Goal: Task Accomplishment & Management: Manage account settings

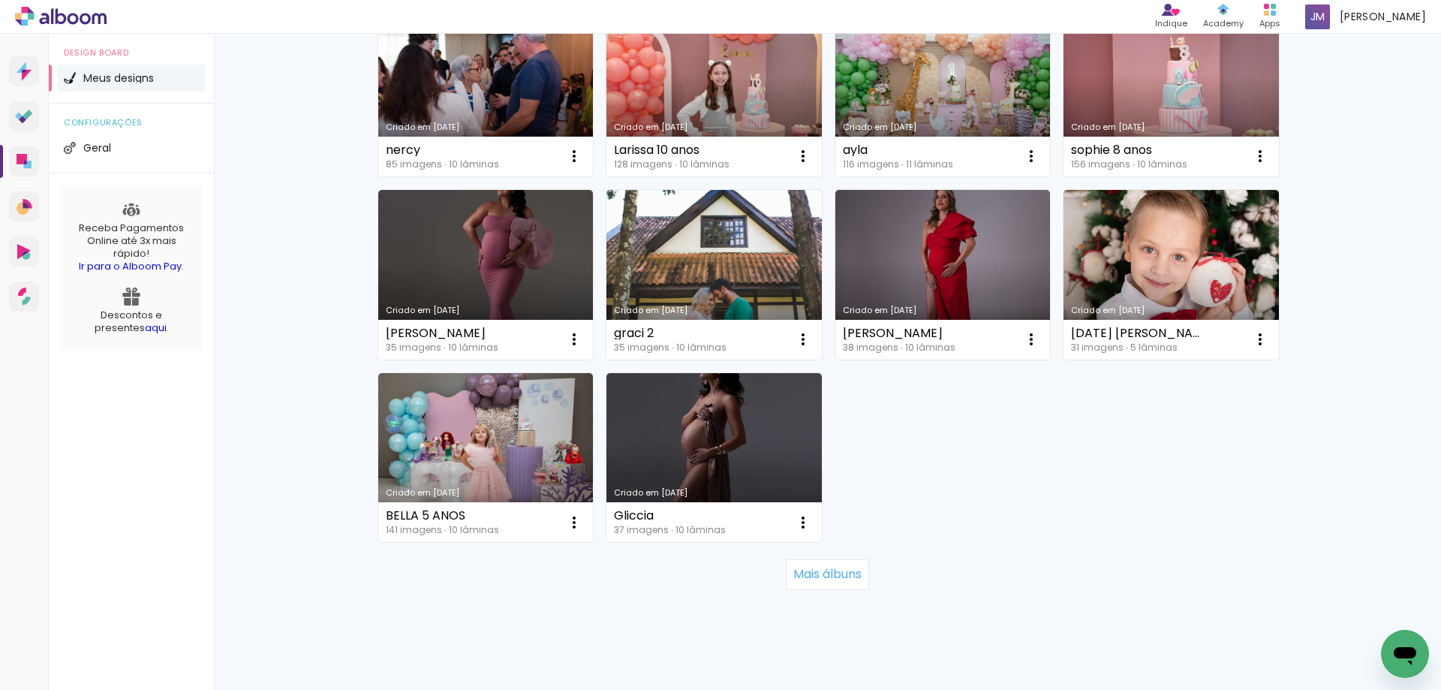
scroll to position [927, 0]
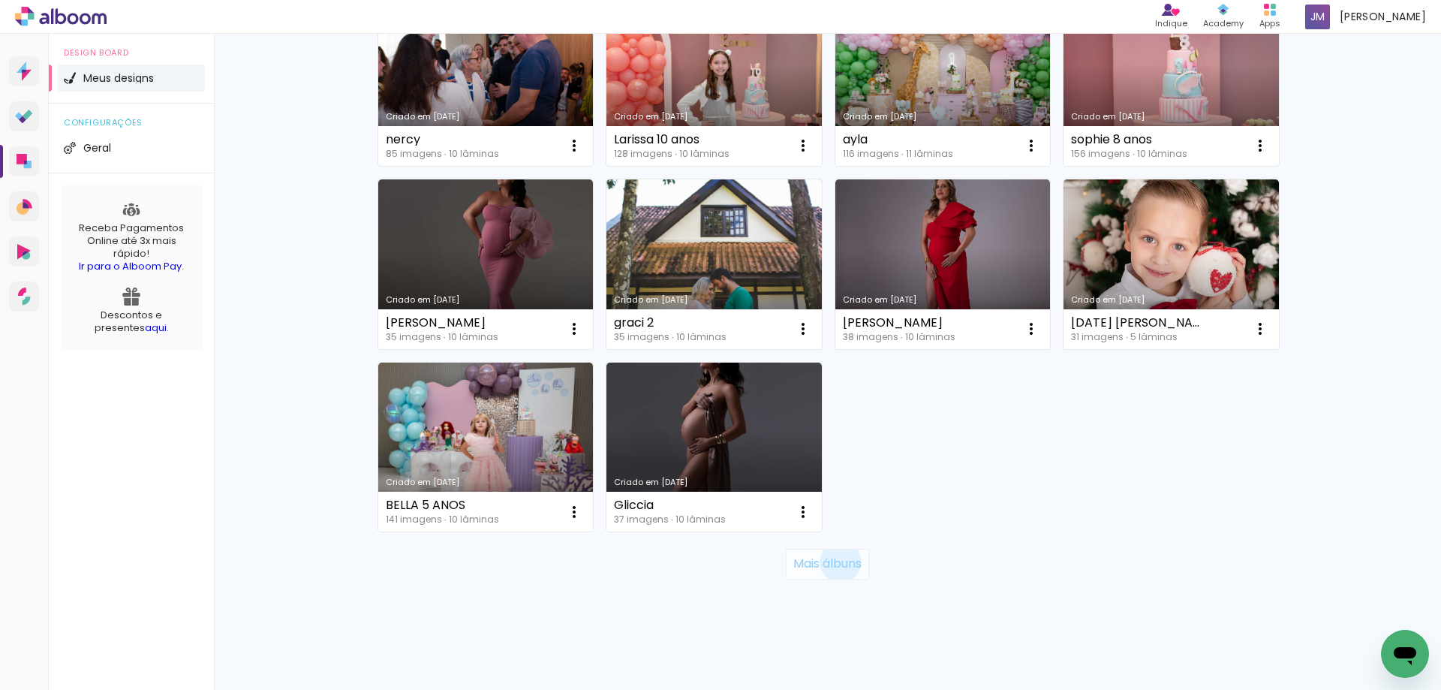
click at [0, 0] on slot "Mais álbuns" at bounding box center [0, 0] width 0 height 0
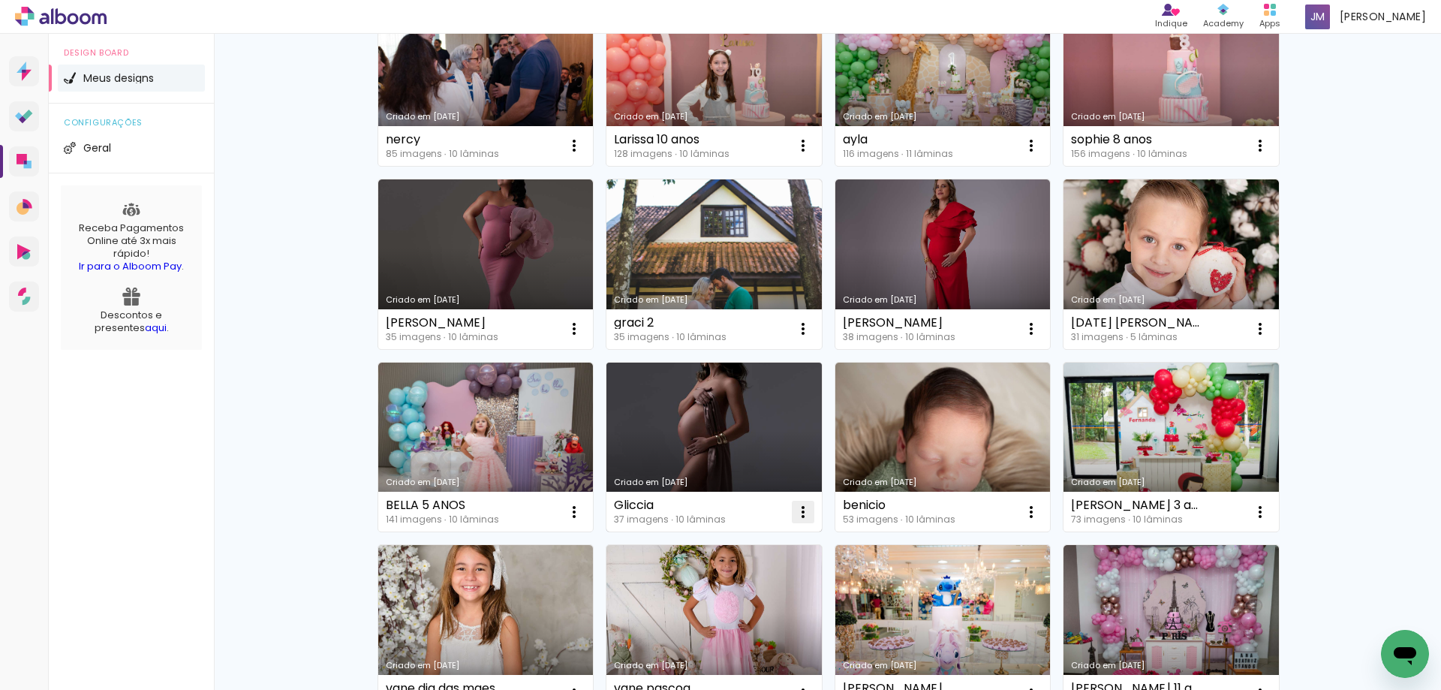
click at [798, 508] on iron-icon at bounding box center [803, 512] width 18 height 18
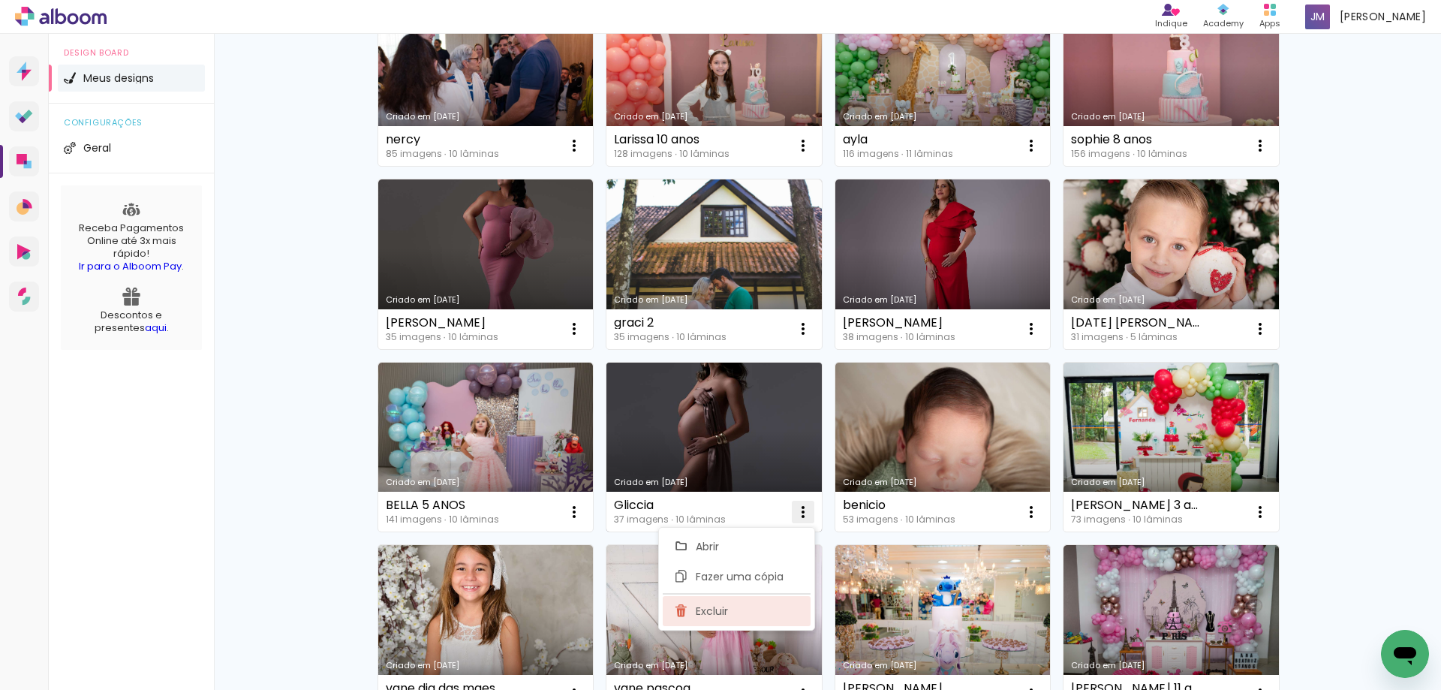
click at [712, 606] on span "Excluir" at bounding box center [712, 611] width 32 height 11
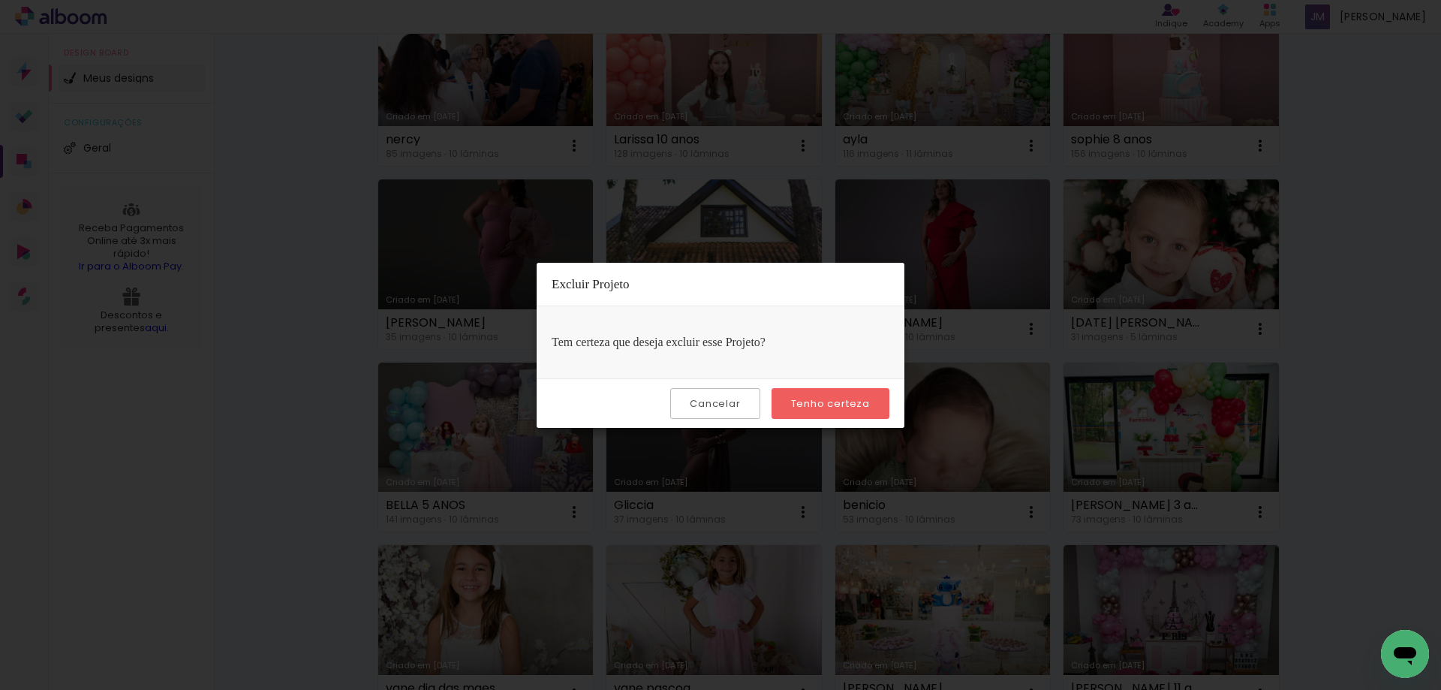
click at [0, 0] on slot "Tenho certeza" at bounding box center [0, 0] width 0 height 0
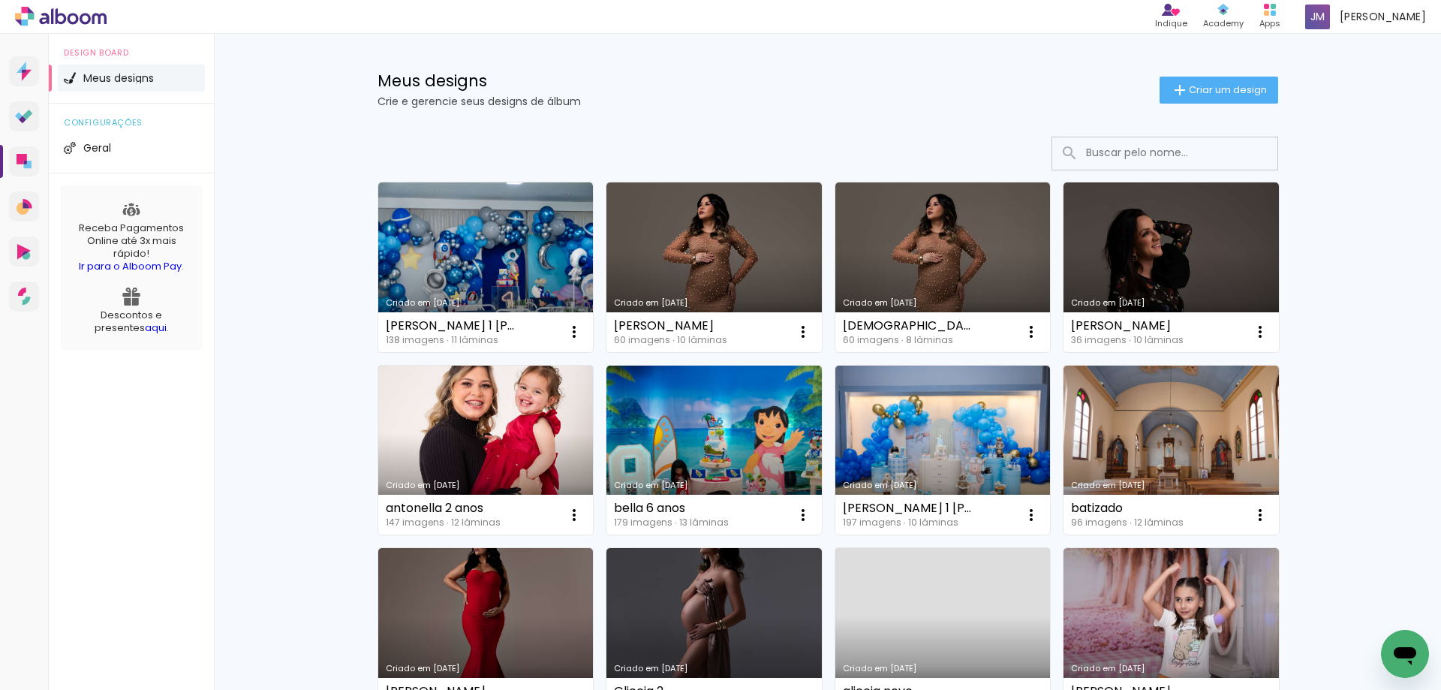
scroll to position [0, 0]
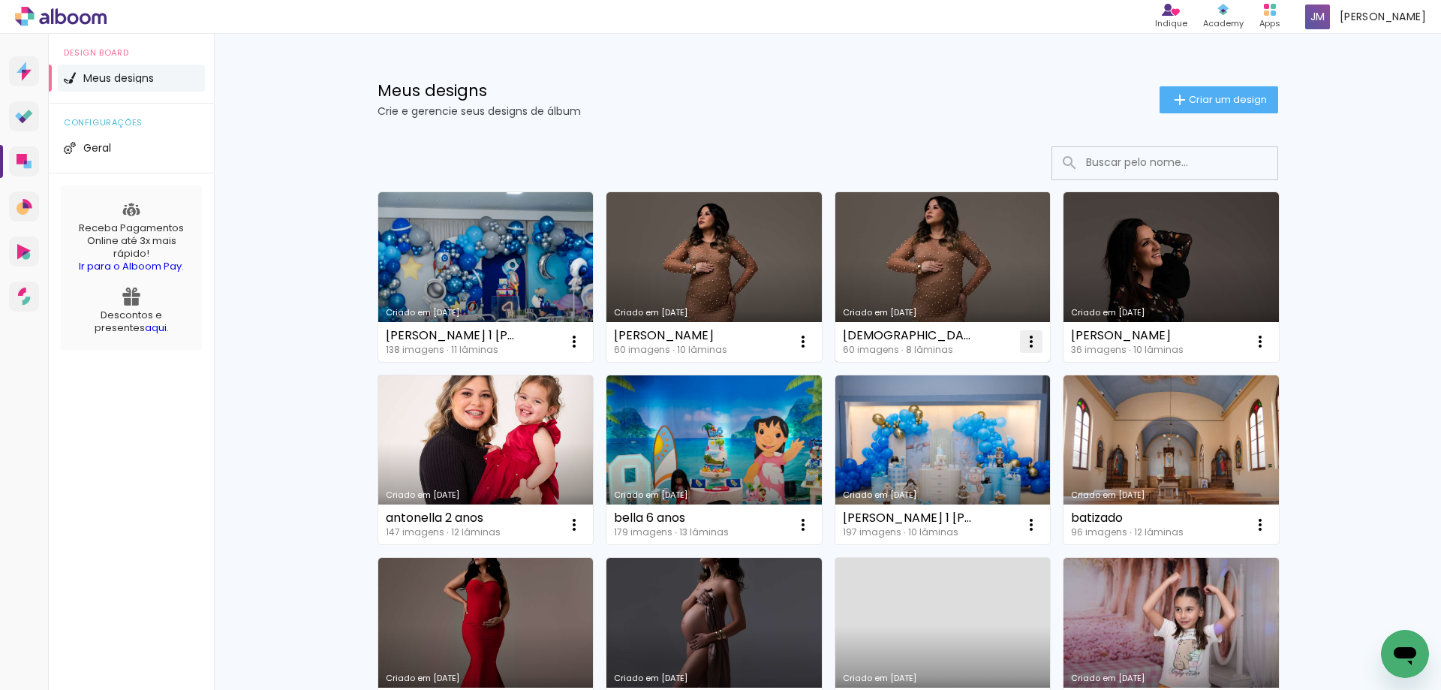
click at [1025, 343] on iron-icon at bounding box center [1031, 341] width 18 height 18
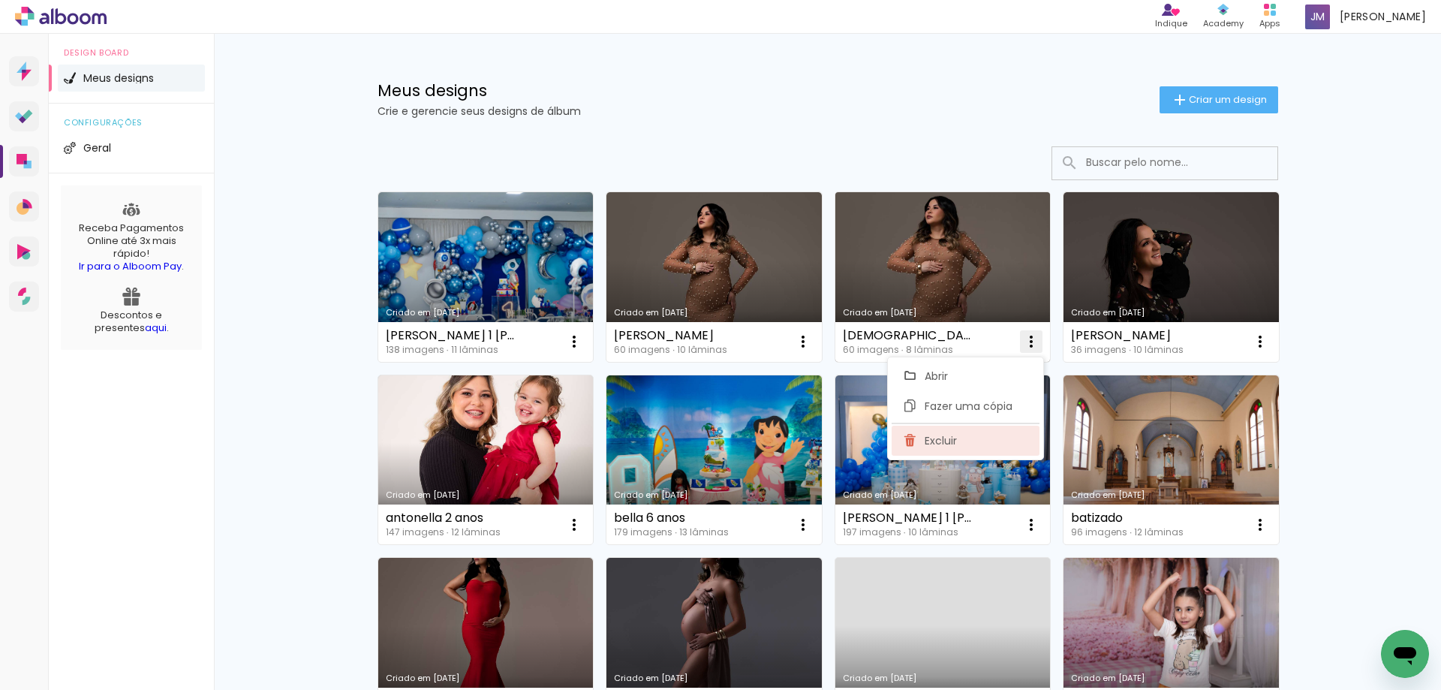
click at [953, 448] on paper-item "Excluir" at bounding box center [966, 441] width 148 height 30
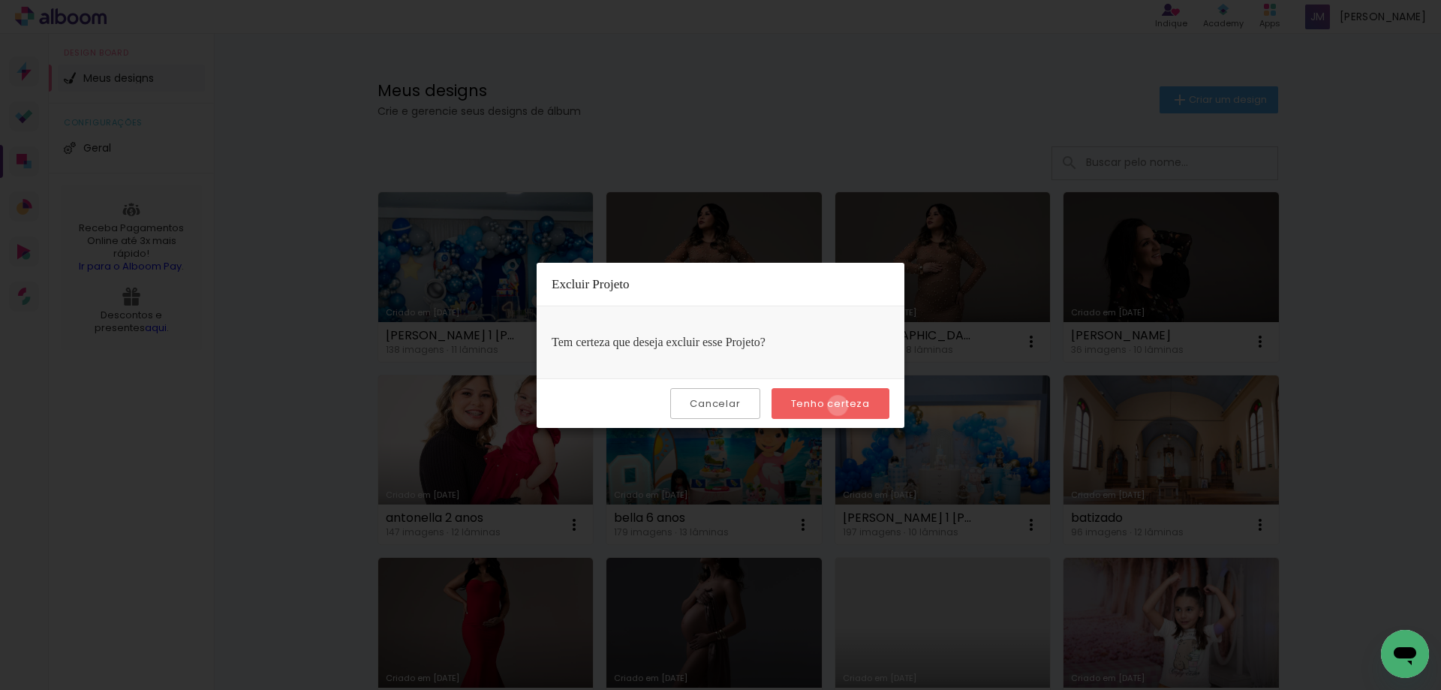
click at [0, 0] on slot "Tenho certeza" at bounding box center [0, 0] width 0 height 0
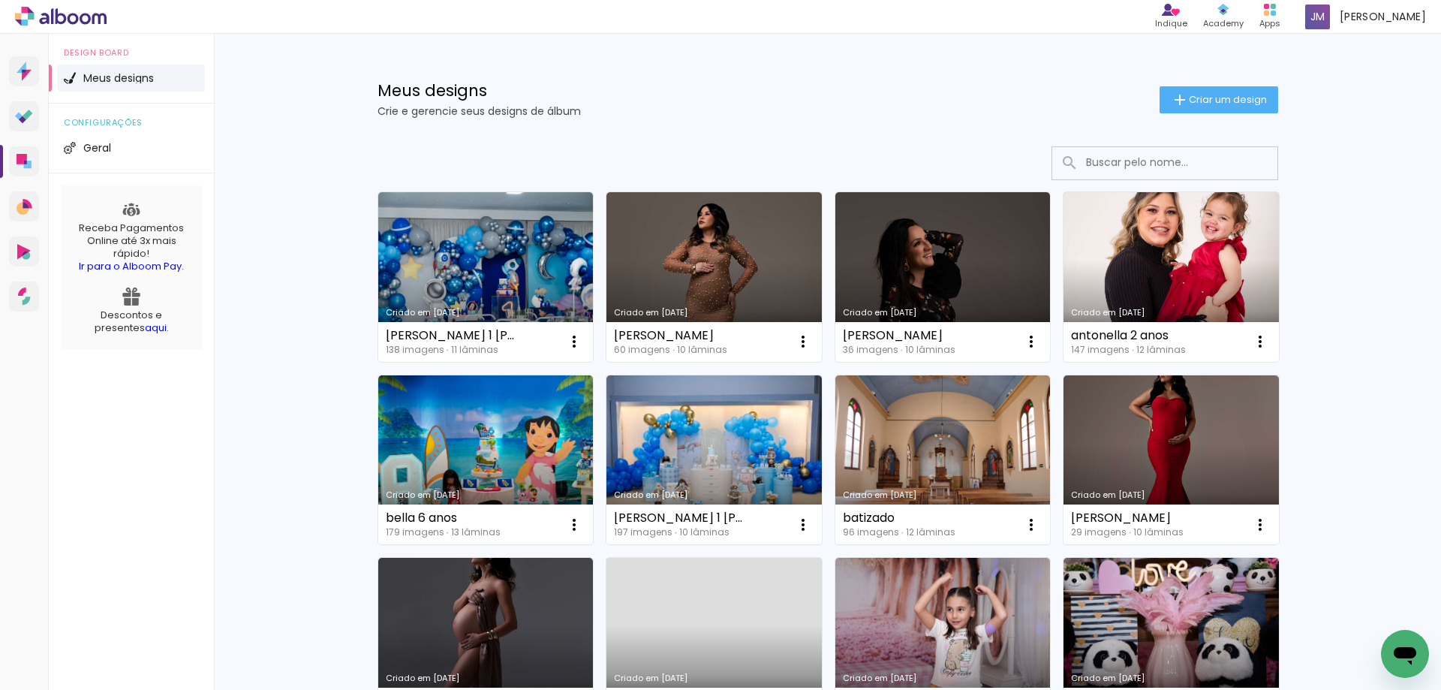
scroll to position [75, 0]
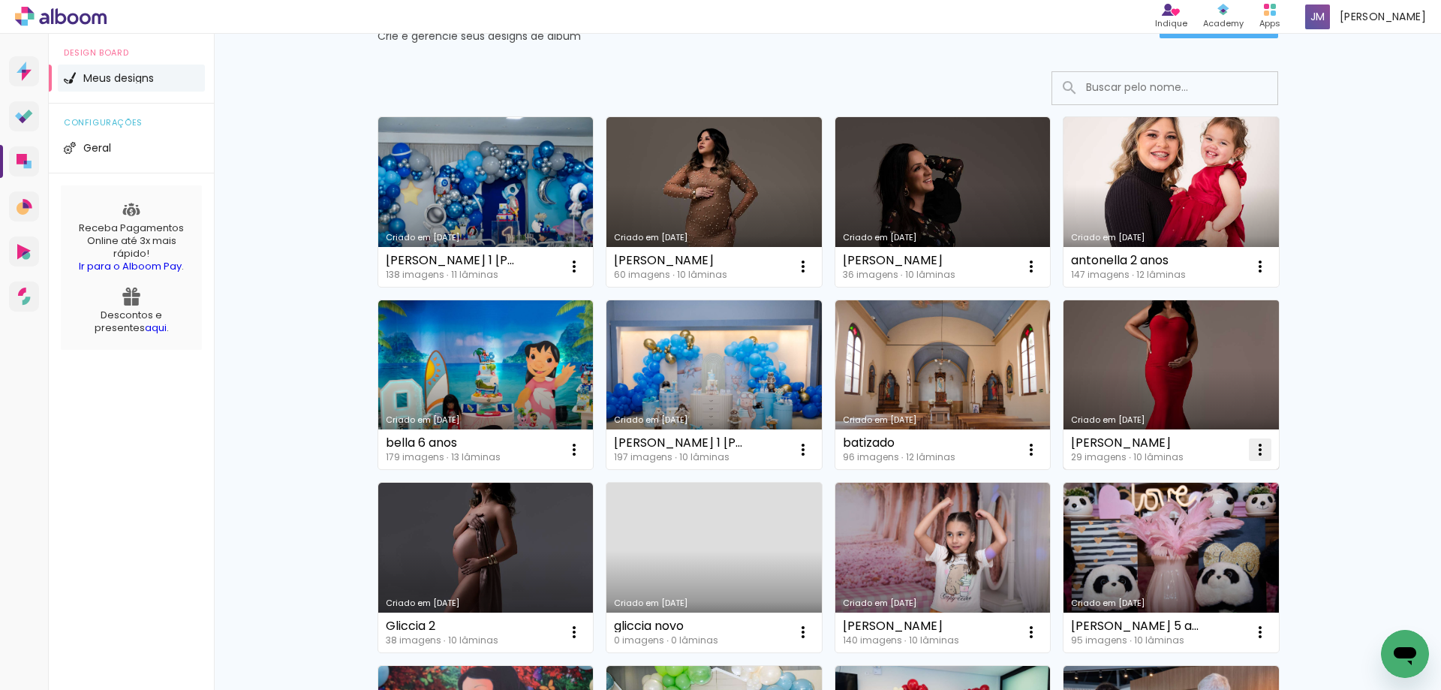
click at [1253, 450] on iron-icon at bounding box center [1260, 450] width 18 height 18
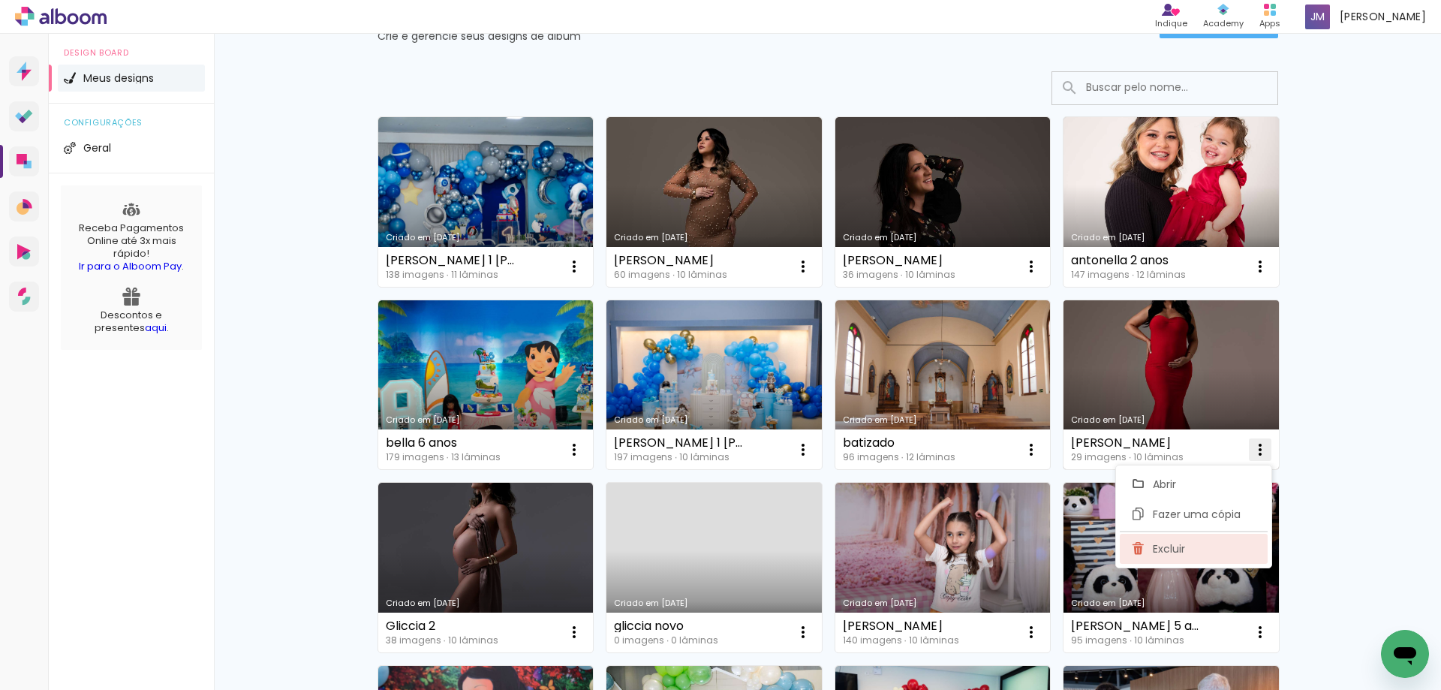
click at [1181, 554] on span "Excluir" at bounding box center [1169, 548] width 32 height 11
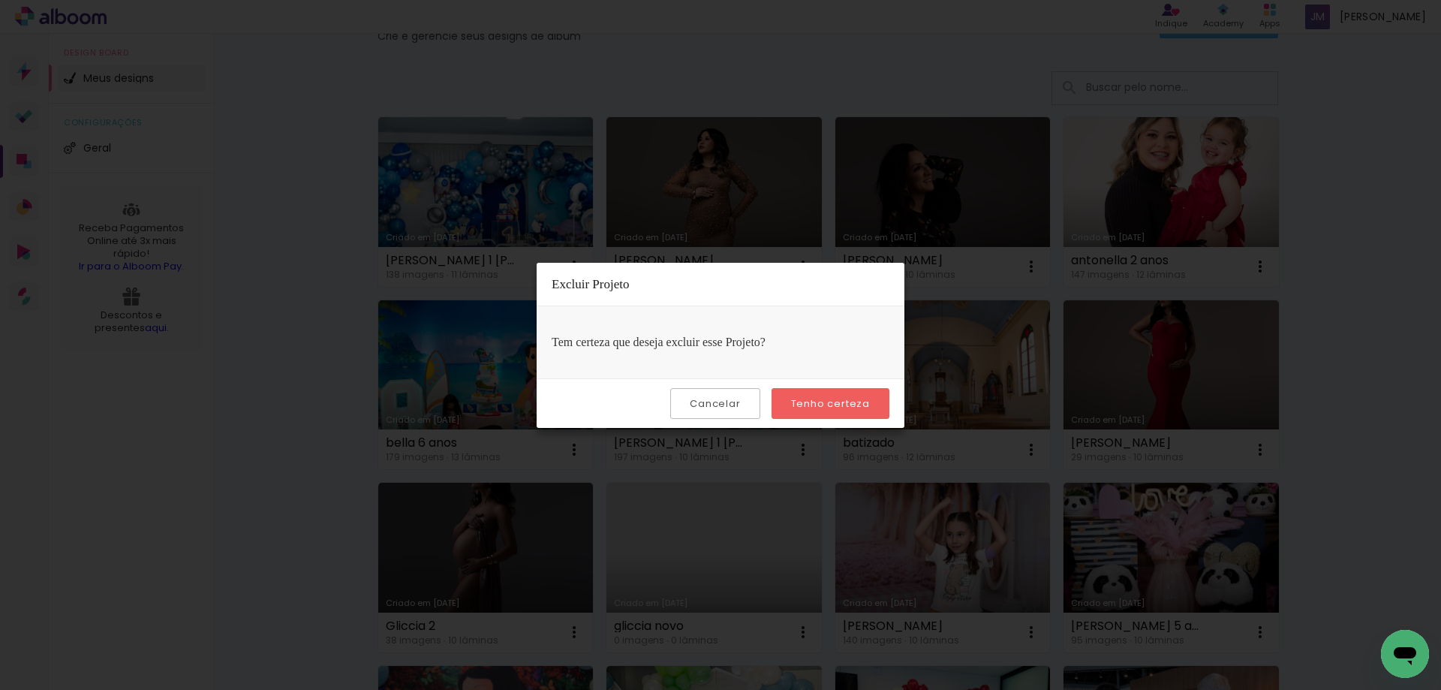
click at [0, 0] on slot "Tenho certeza" at bounding box center [0, 0] width 0 height 0
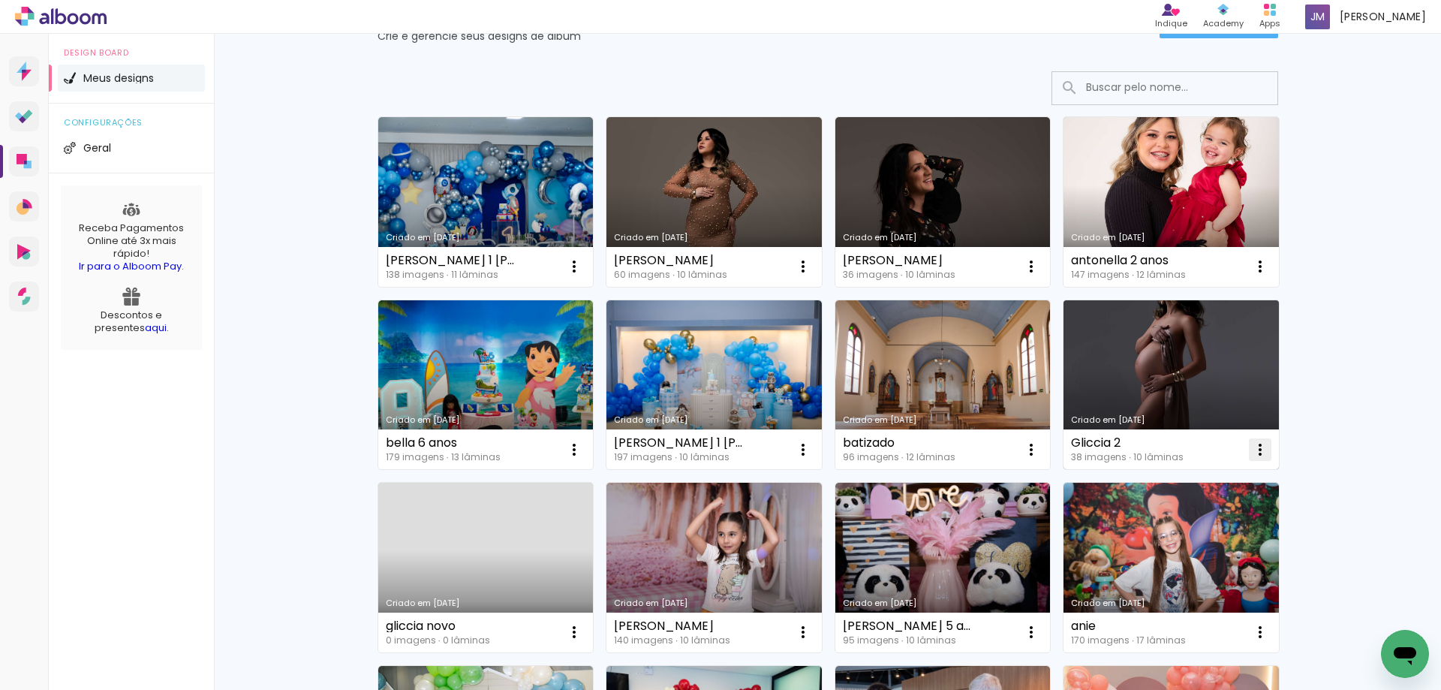
click at [1256, 450] on iron-icon at bounding box center [1260, 450] width 18 height 18
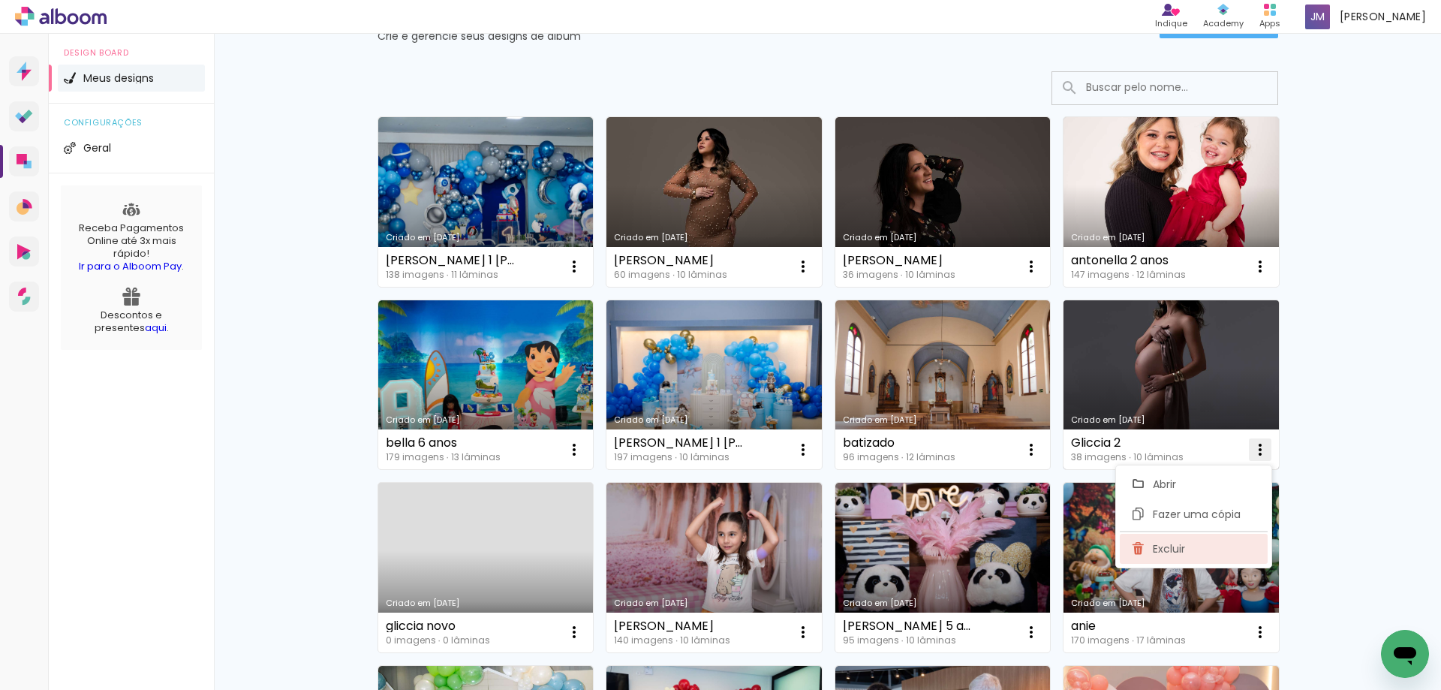
click at [1161, 545] on span "Excluir" at bounding box center [1169, 548] width 32 height 11
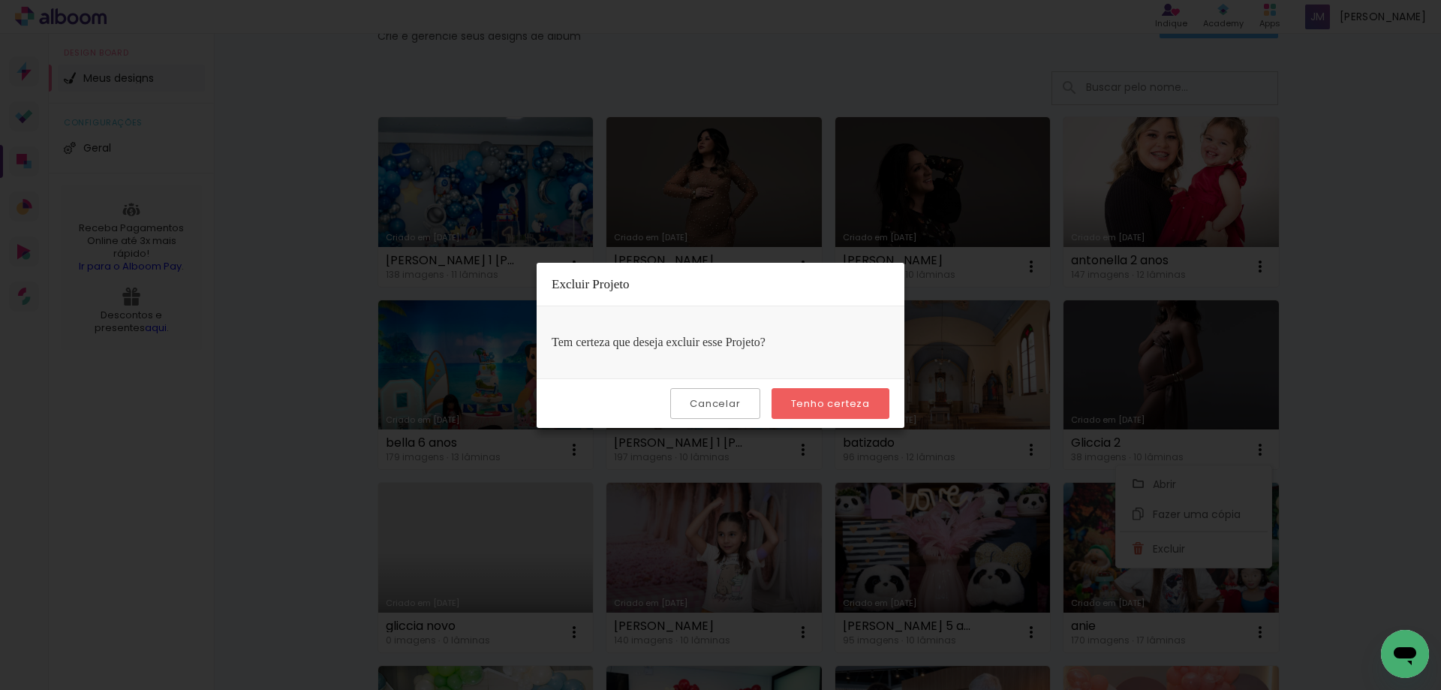
click at [0, 0] on slot "Tenho certeza" at bounding box center [0, 0] width 0 height 0
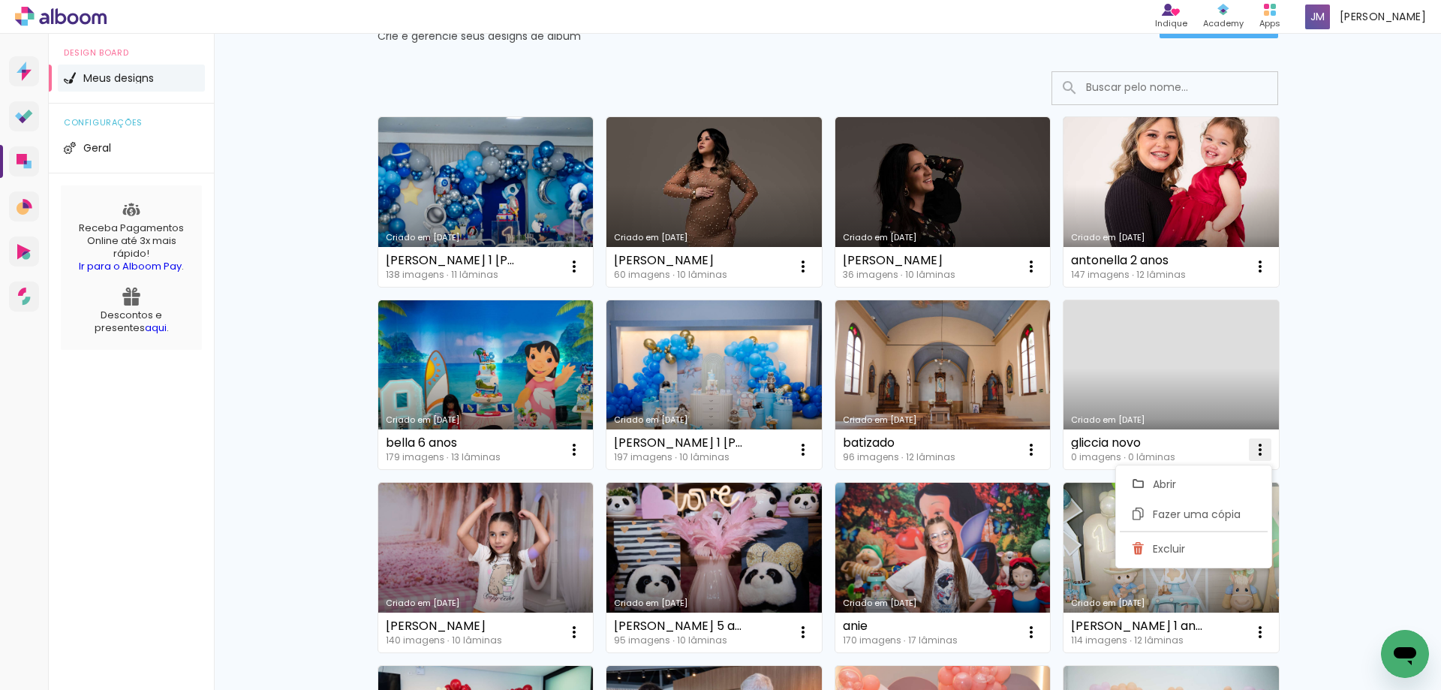
click at [1256, 447] on iron-icon at bounding box center [1260, 450] width 18 height 18
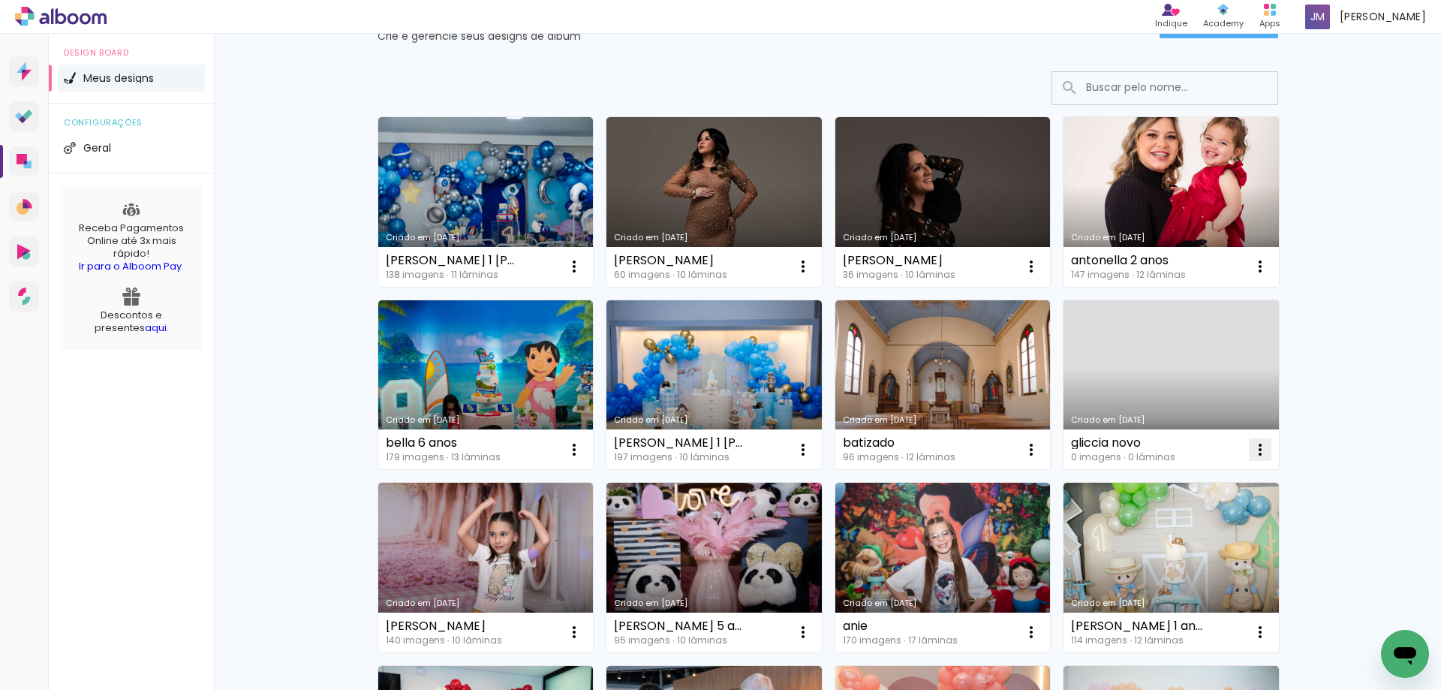
click at [1251, 451] on iron-icon at bounding box center [1260, 450] width 18 height 18
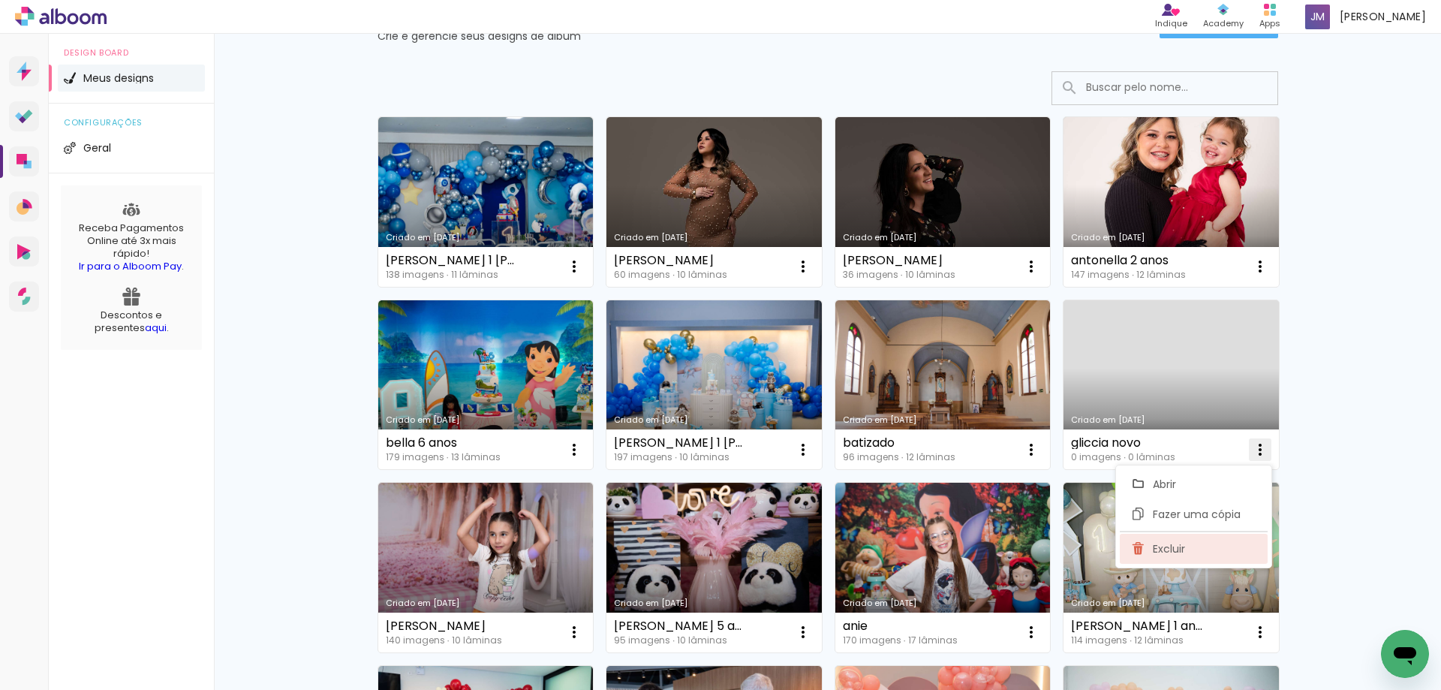
click at [1195, 541] on paper-item "Excluir" at bounding box center [1194, 549] width 148 height 30
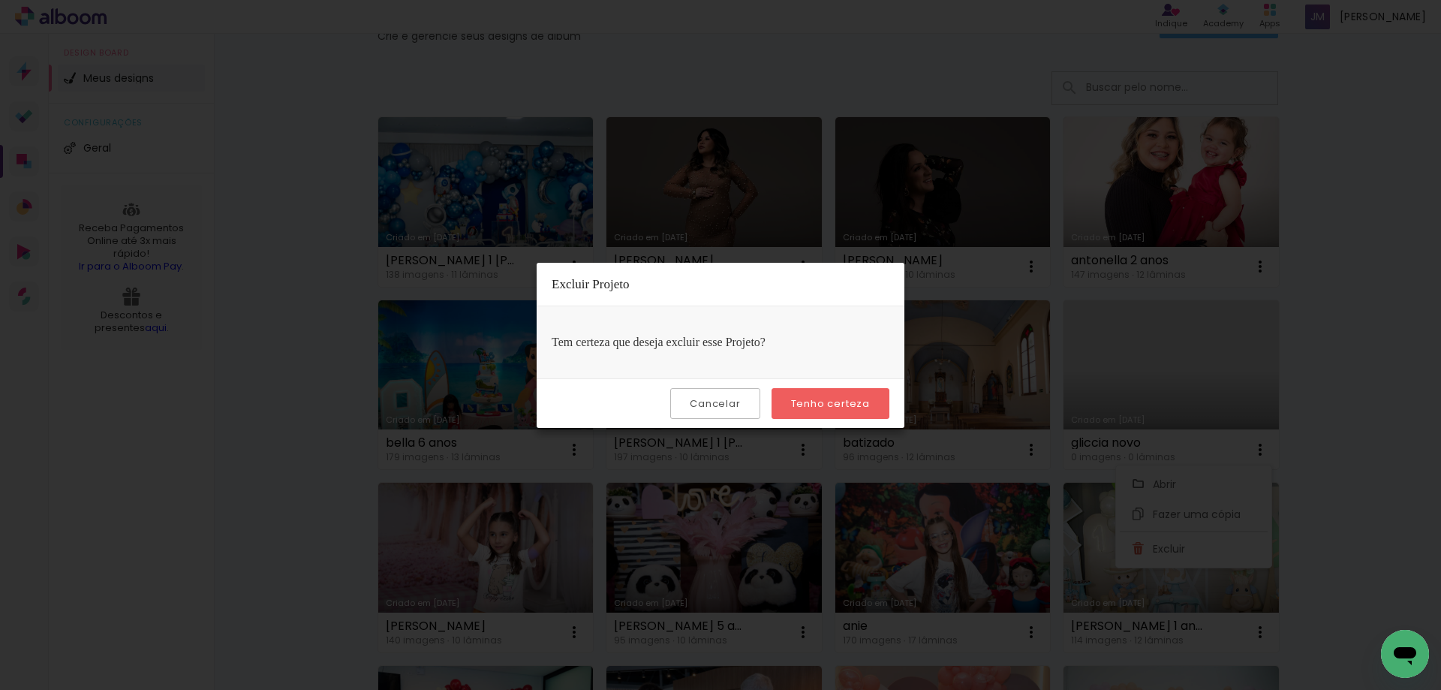
click at [0, 0] on slot "Tenho certeza" at bounding box center [0, 0] width 0 height 0
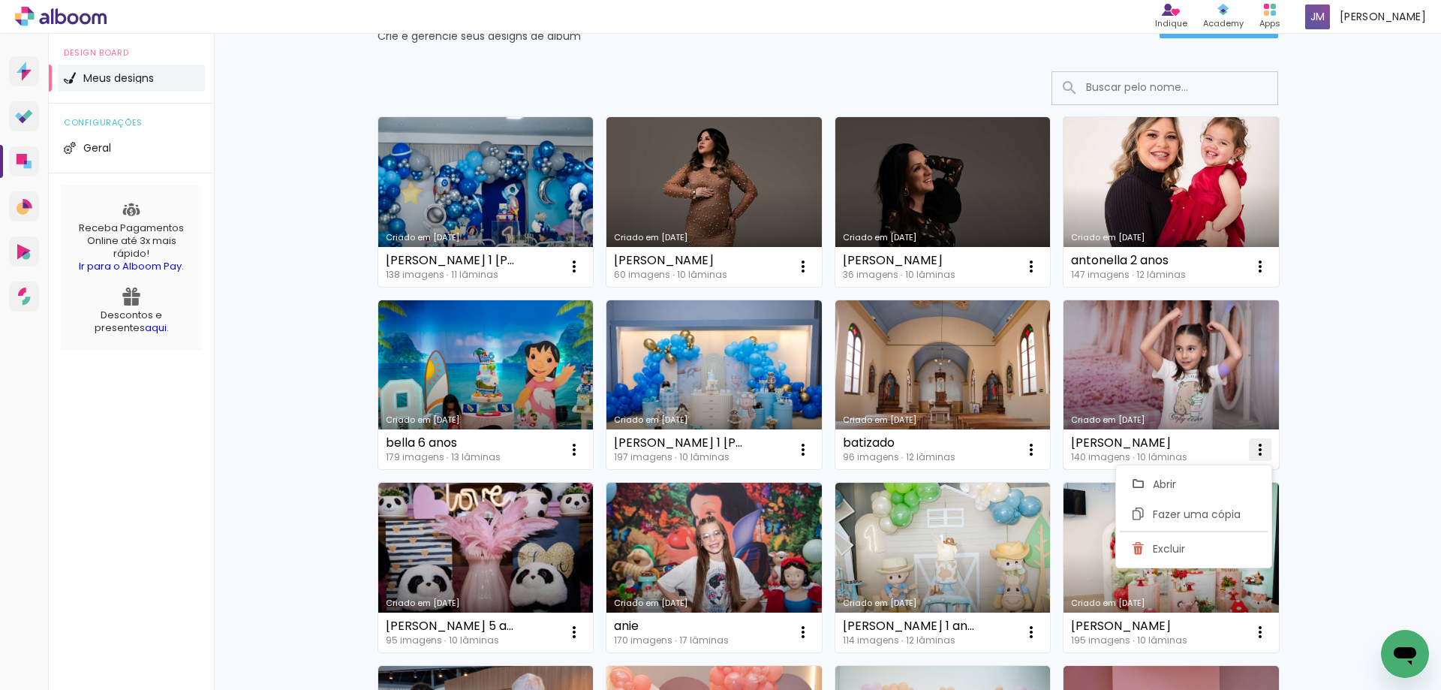
click at [1253, 449] on iron-icon at bounding box center [1260, 450] width 18 height 18
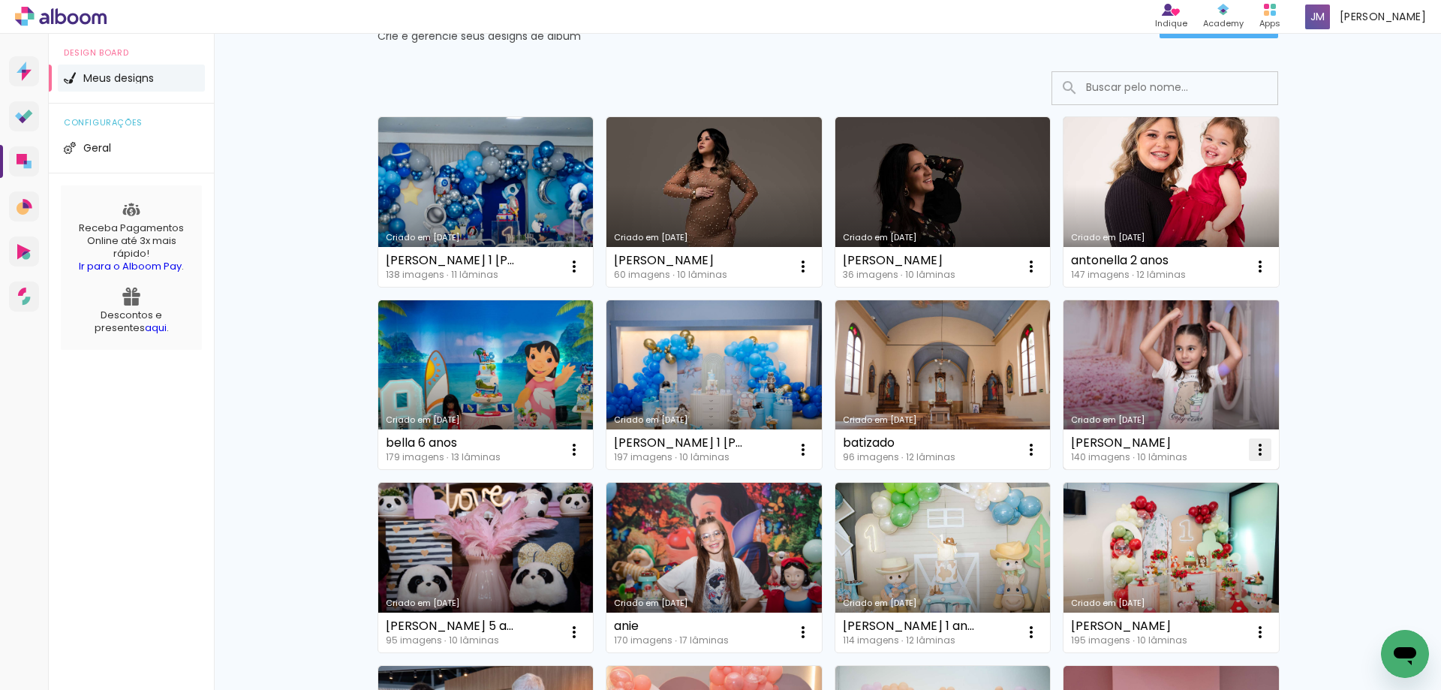
click at [1259, 448] on iron-icon at bounding box center [1260, 450] width 18 height 18
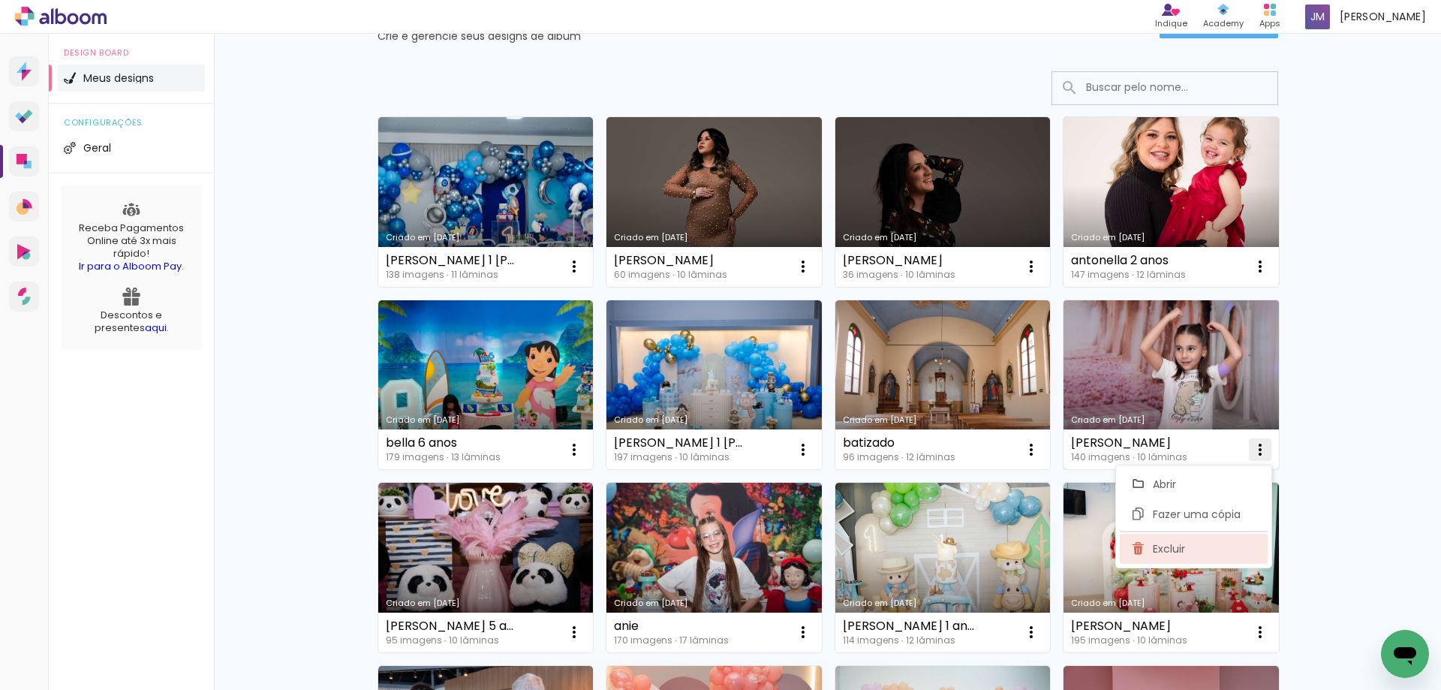
click at [1187, 546] on paper-item "Excluir" at bounding box center [1194, 549] width 148 height 30
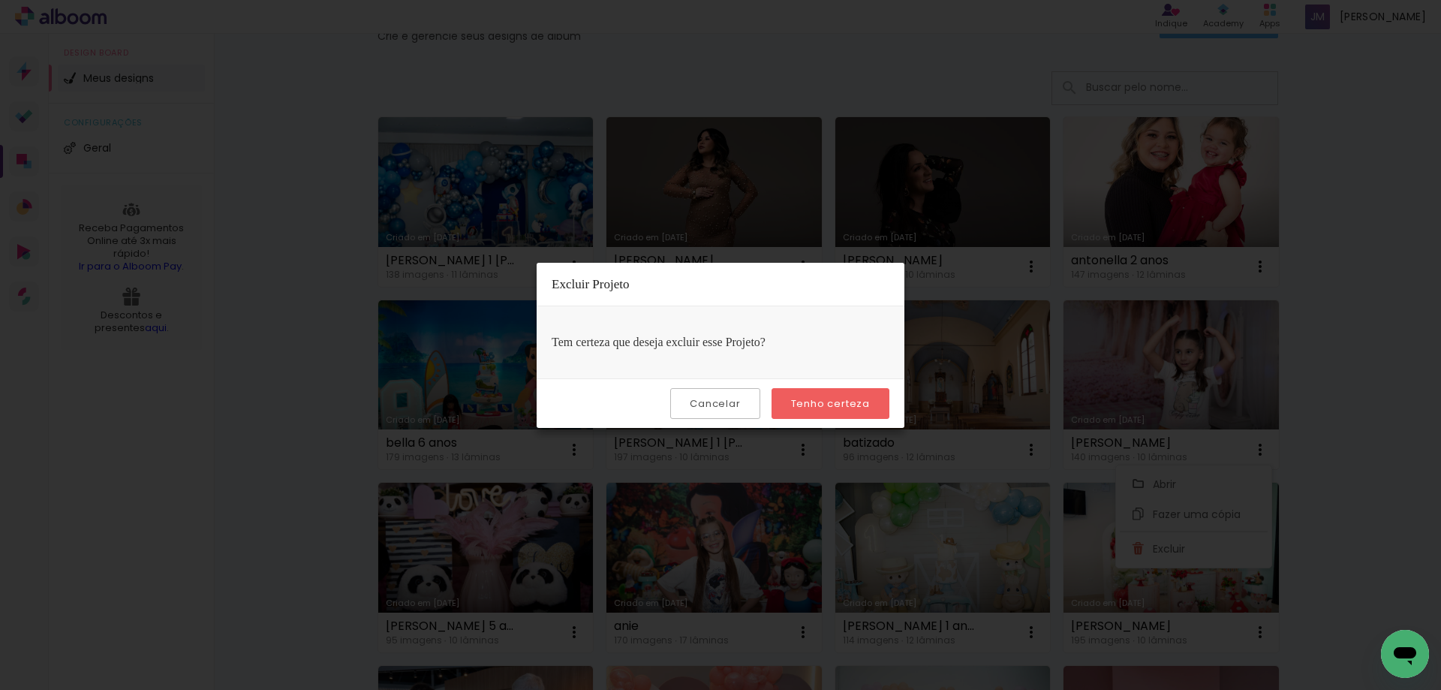
click at [0, 0] on slot "Tenho certeza" at bounding box center [0, 0] width 0 height 0
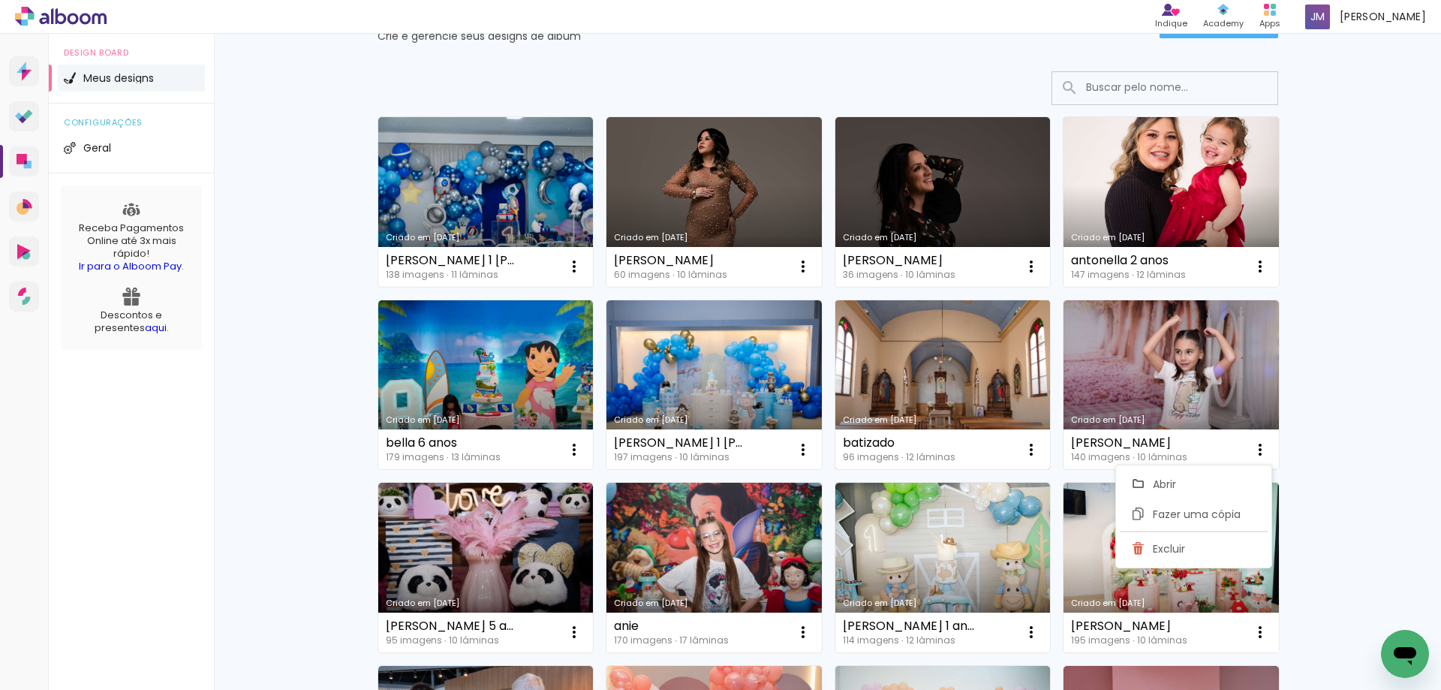
click at [835, 404] on link "Criado em [DATE]" at bounding box center [942, 385] width 215 height 170
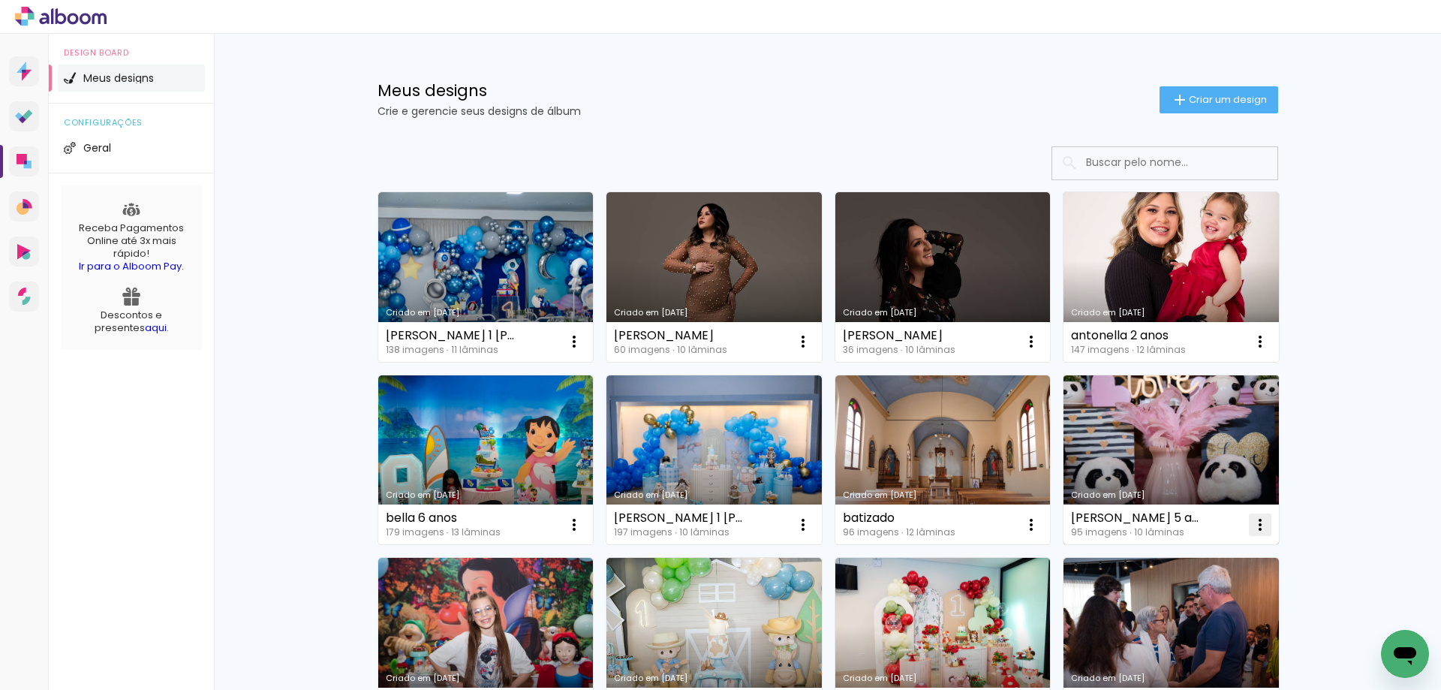
click at [1251, 526] on iron-icon at bounding box center [1260, 525] width 18 height 18
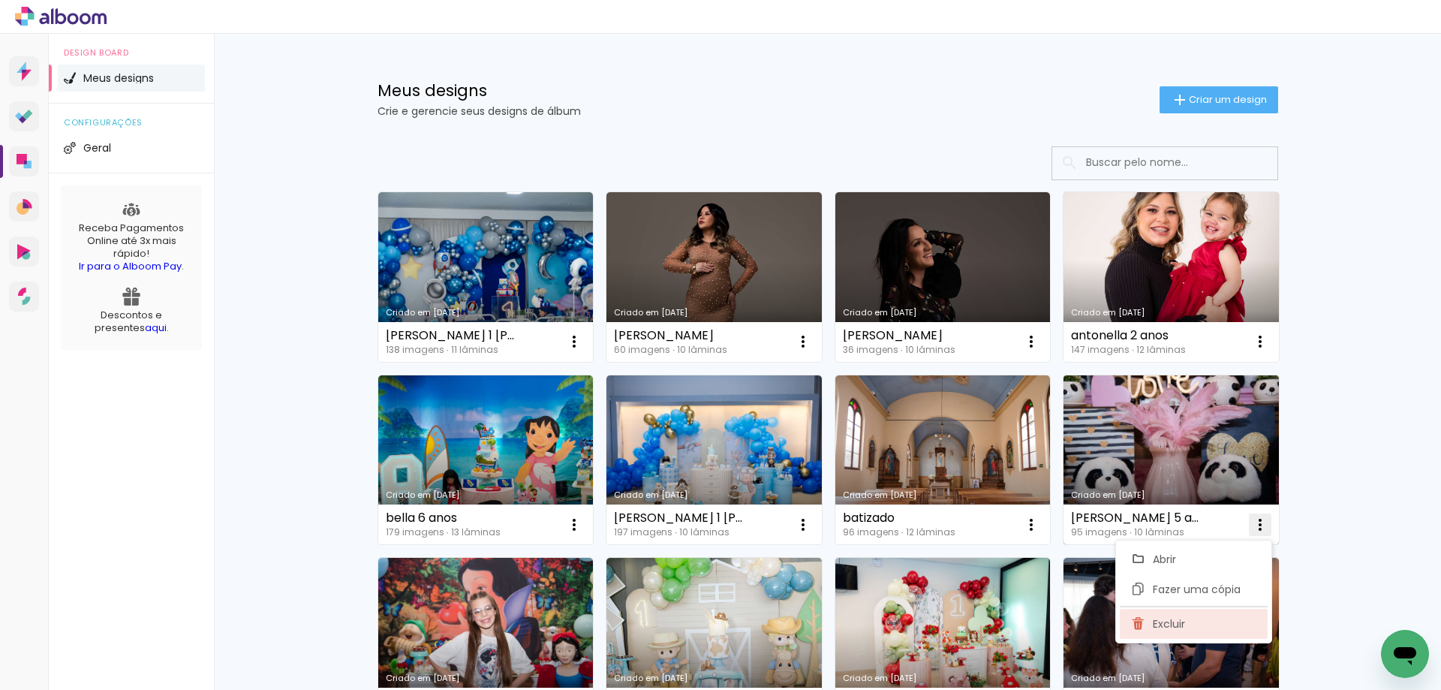
click at [1159, 618] on span "Excluir" at bounding box center [1169, 623] width 32 height 11
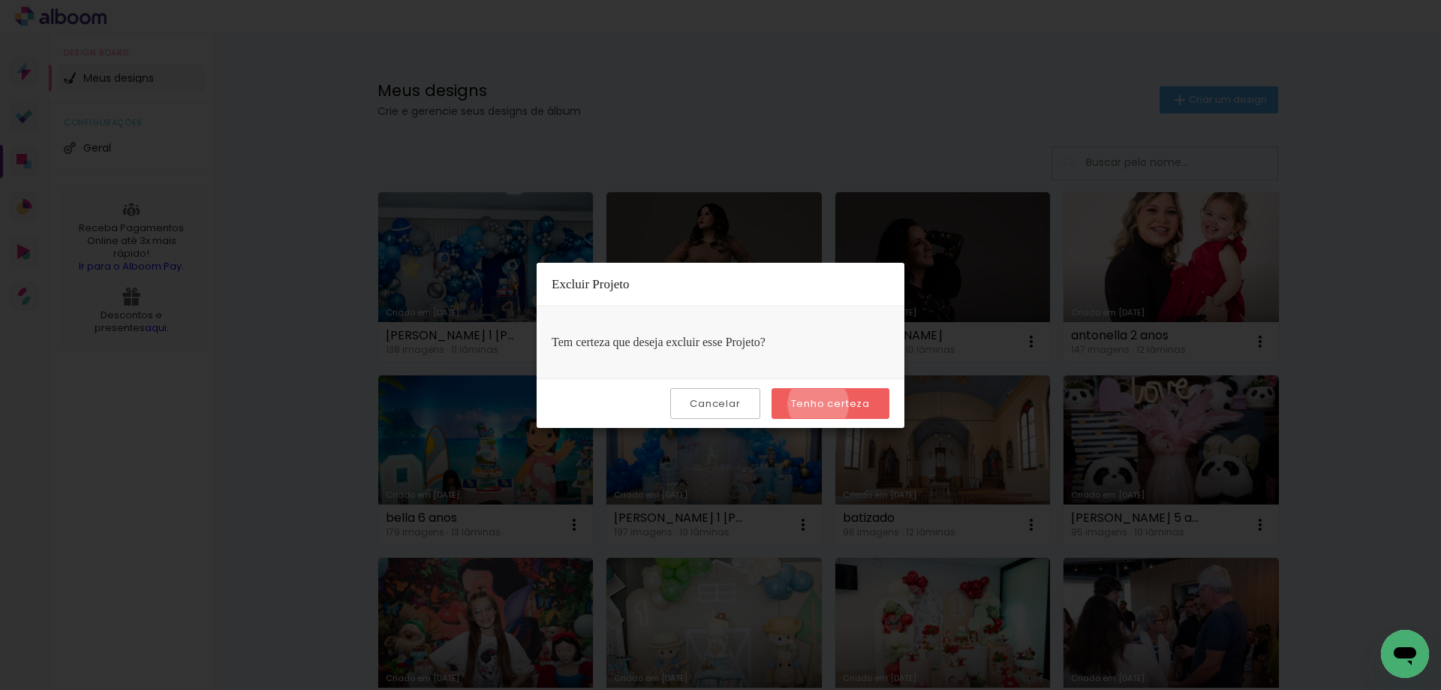
click at [0, 0] on slot "Tenho certeza" at bounding box center [0, 0] width 0 height 0
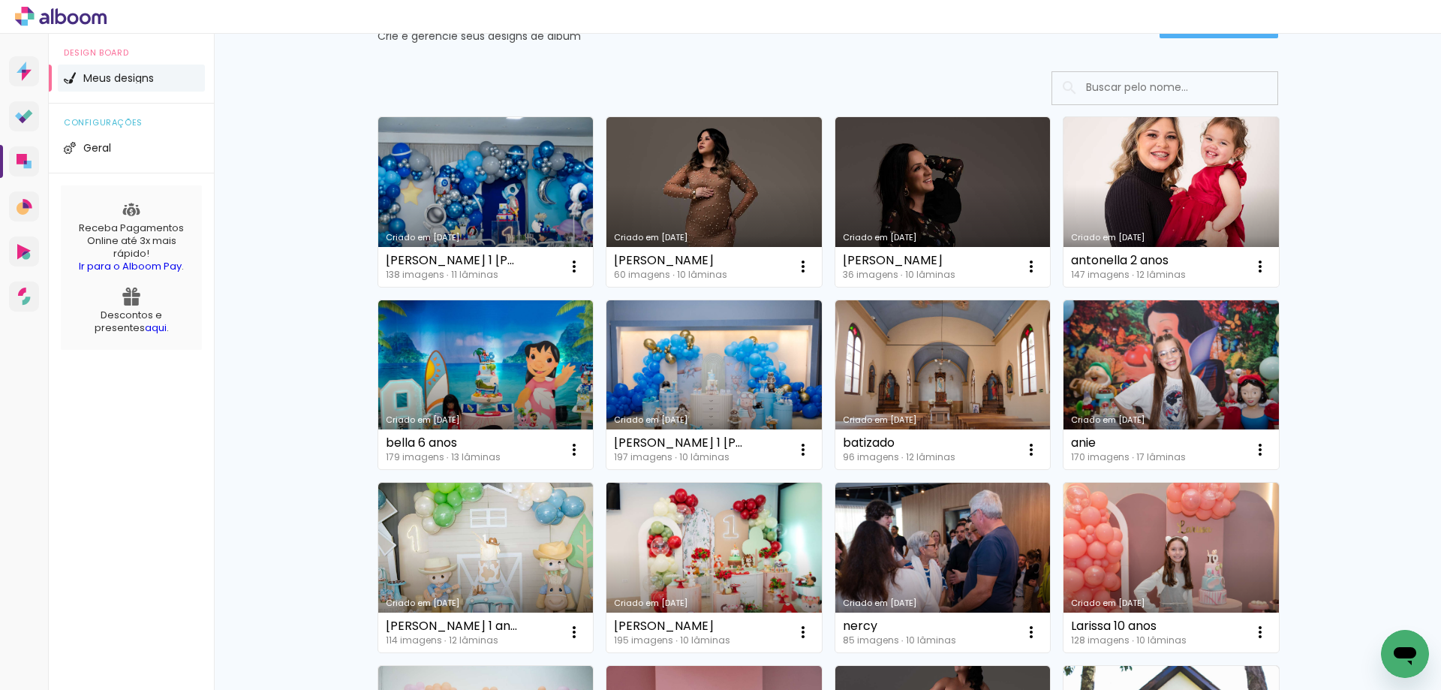
scroll to position [150, 0]
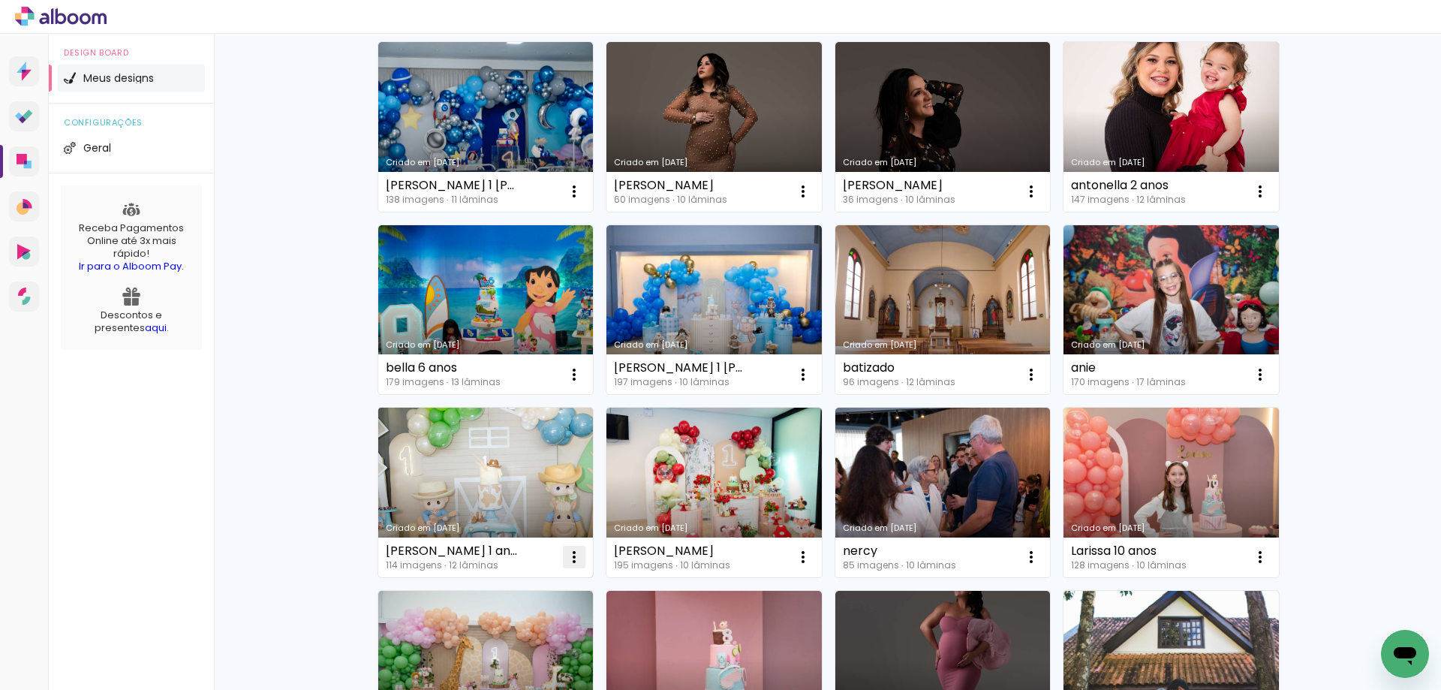
click at [567, 554] on iron-icon at bounding box center [574, 557] width 18 height 18
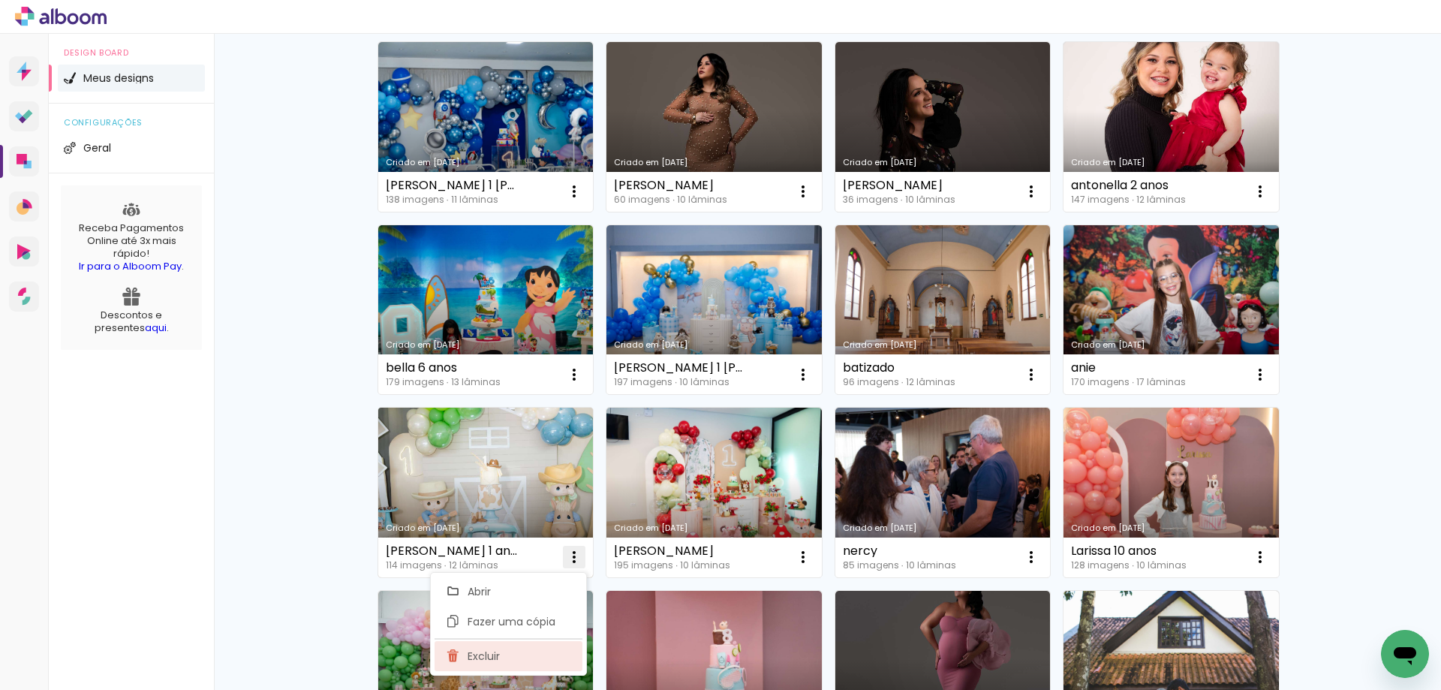
click at [484, 657] on span "Excluir" at bounding box center [484, 656] width 32 height 11
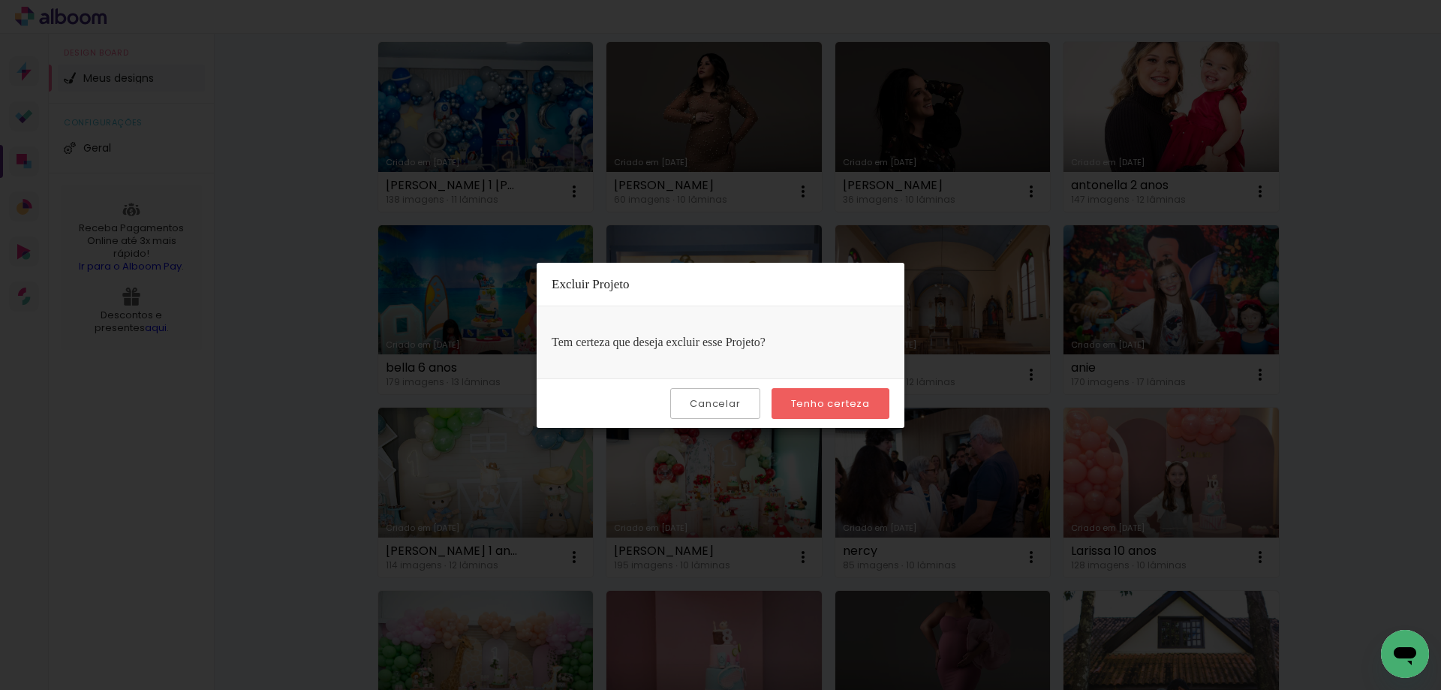
click at [0, 0] on slot "Tenho certeza" at bounding box center [0, 0] width 0 height 0
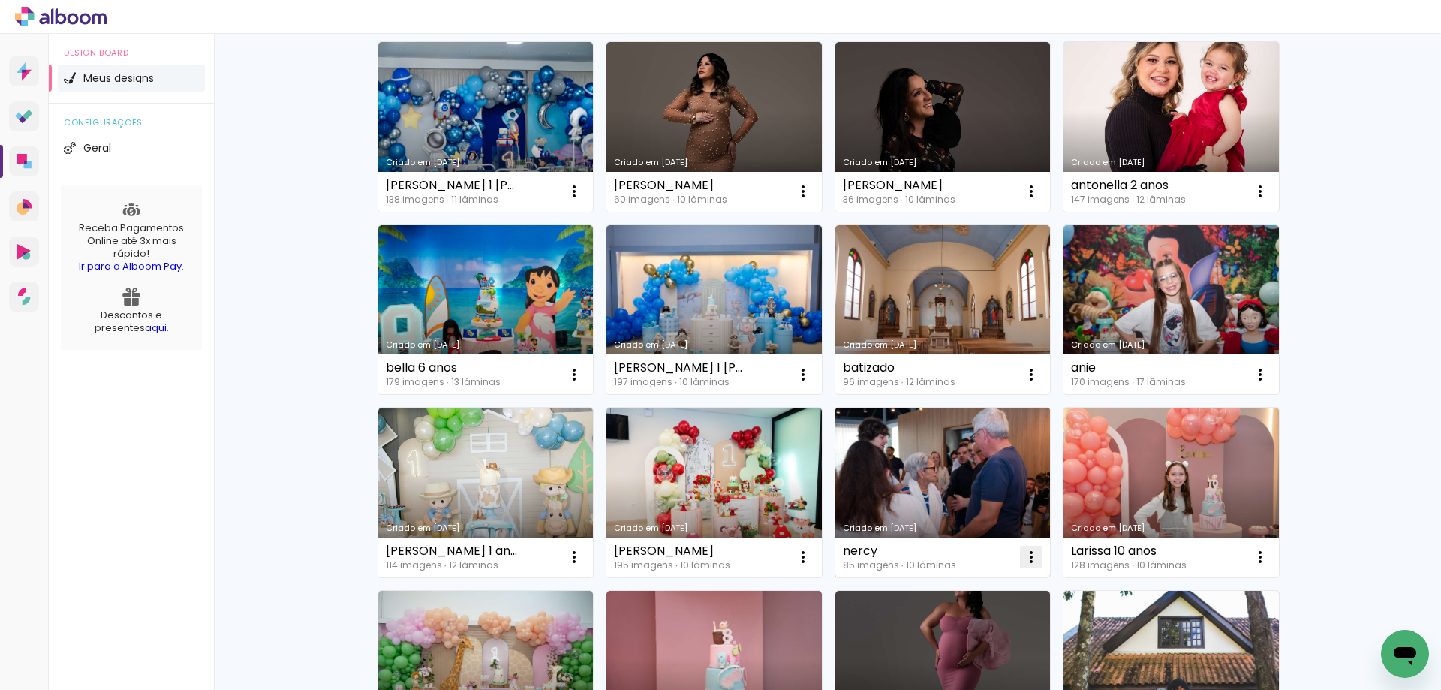
click at [1024, 555] on iron-icon at bounding box center [1031, 557] width 18 height 18
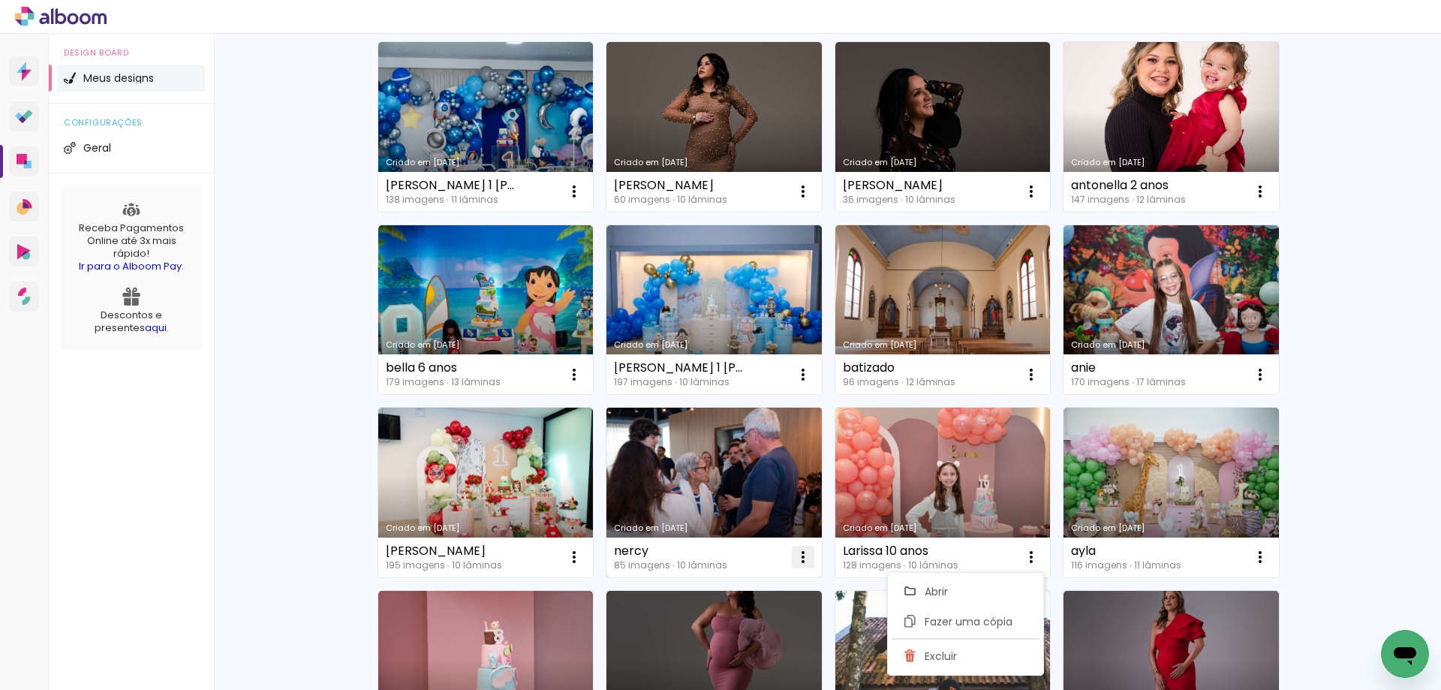
click at [795, 555] on iron-icon at bounding box center [803, 557] width 18 height 18
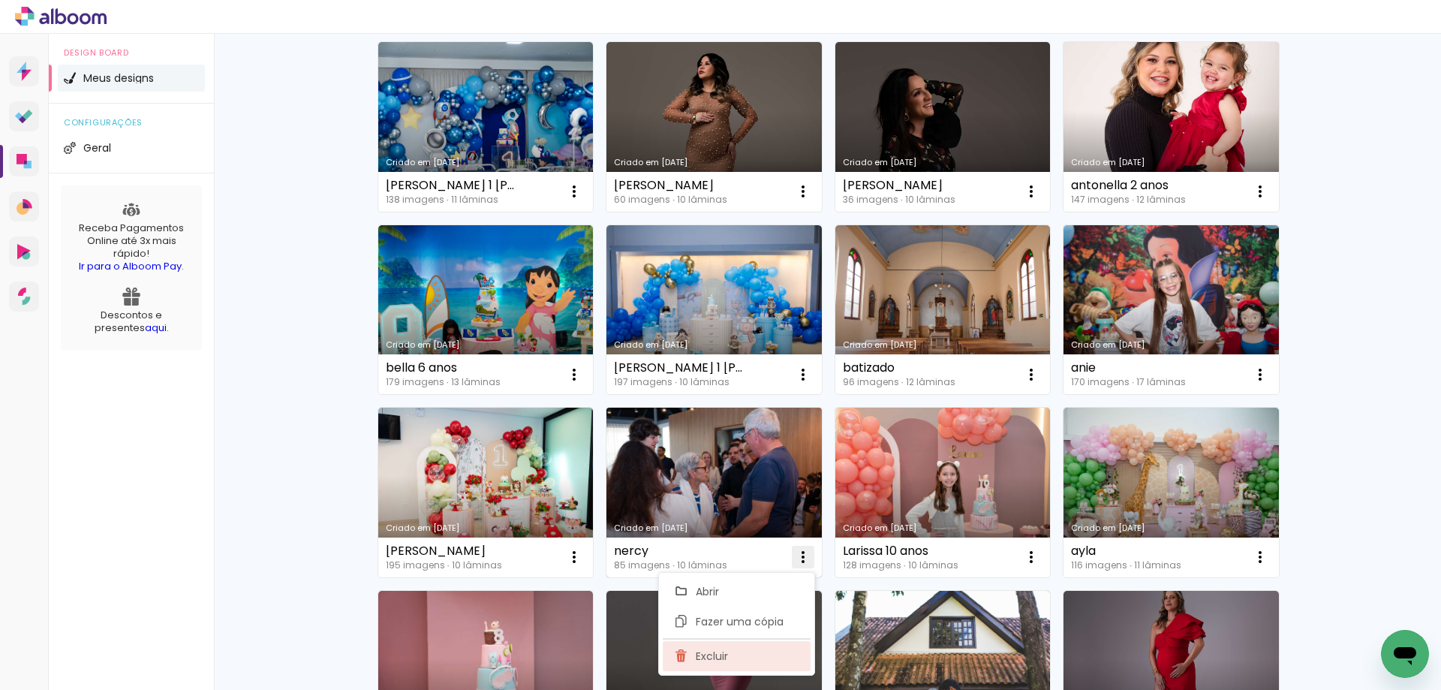
click at [707, 663] on paper-item "Excluir" at bounding box center [737, 656] width 148 height 30
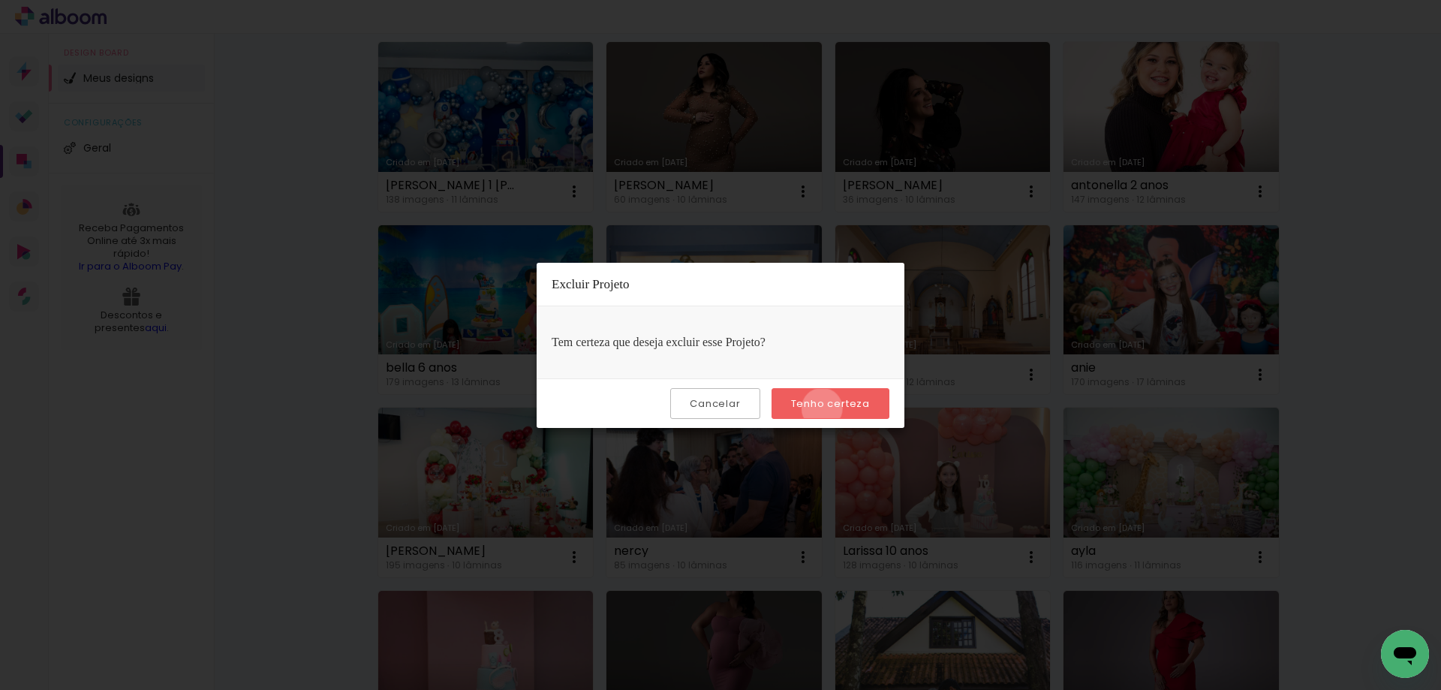
click at [0, 0] on slot "Tenho certeza" at bounding box center [0, 0] width 0 height 0
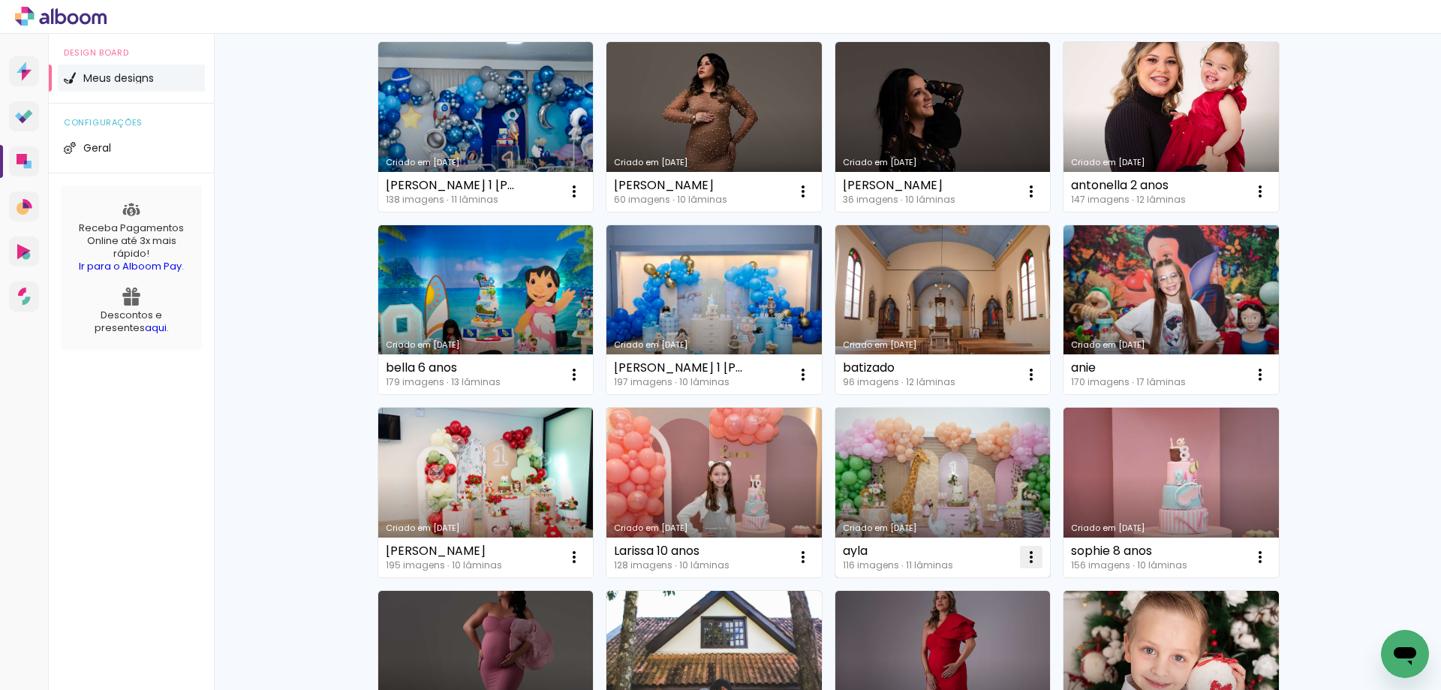
click at [1024, 551] on iron-icon at bounding box center [1031, 557] width 18 height 18
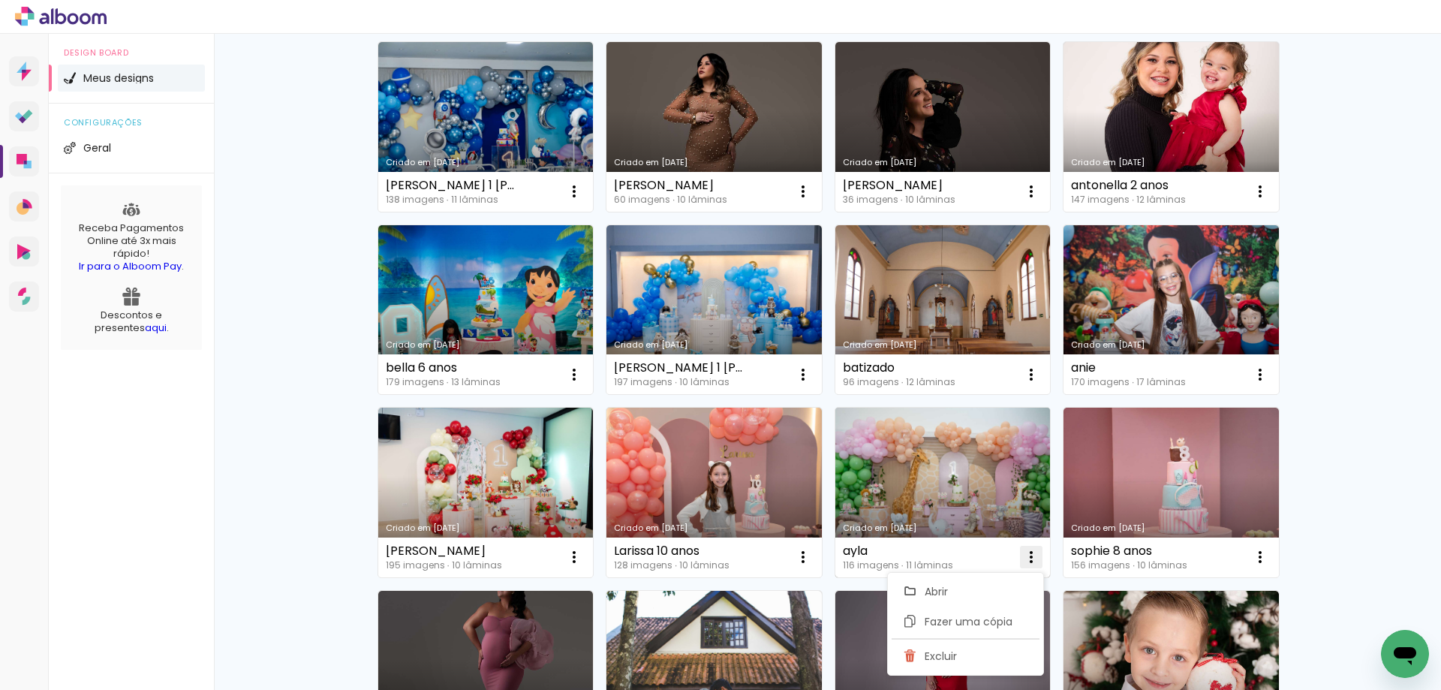
click at [938, 656] on span "Excluir" at bounding box center [941, 656] width 32 height 11
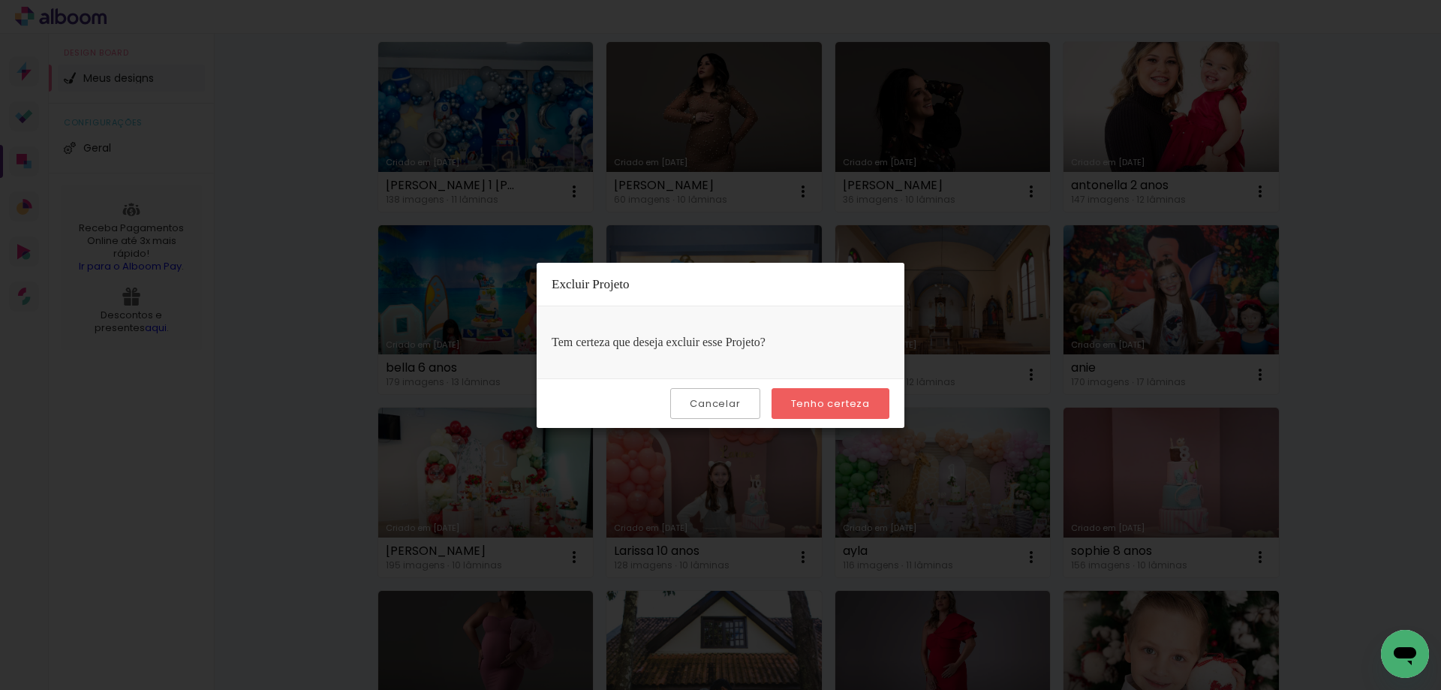
click at [0, 0] on slot "Cancelar" at bounding box center [0, 0] width 0 height 0
